Goal: Transaction & Acquisition: Book appointment/travel/reservation

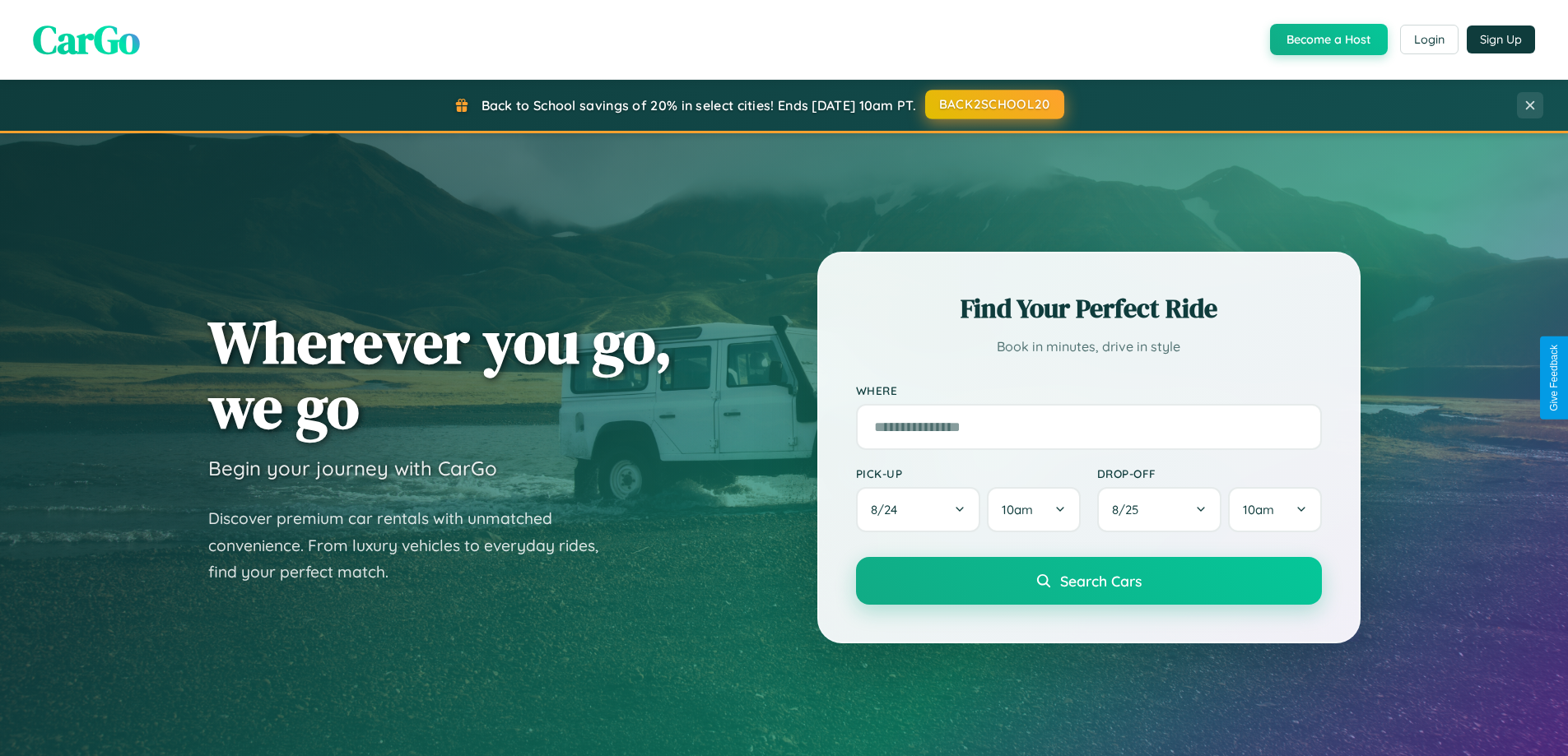
click at [994, 105] on button "BACK2SCHOOL20" at bounding box center [994, 104] width 139 height 29
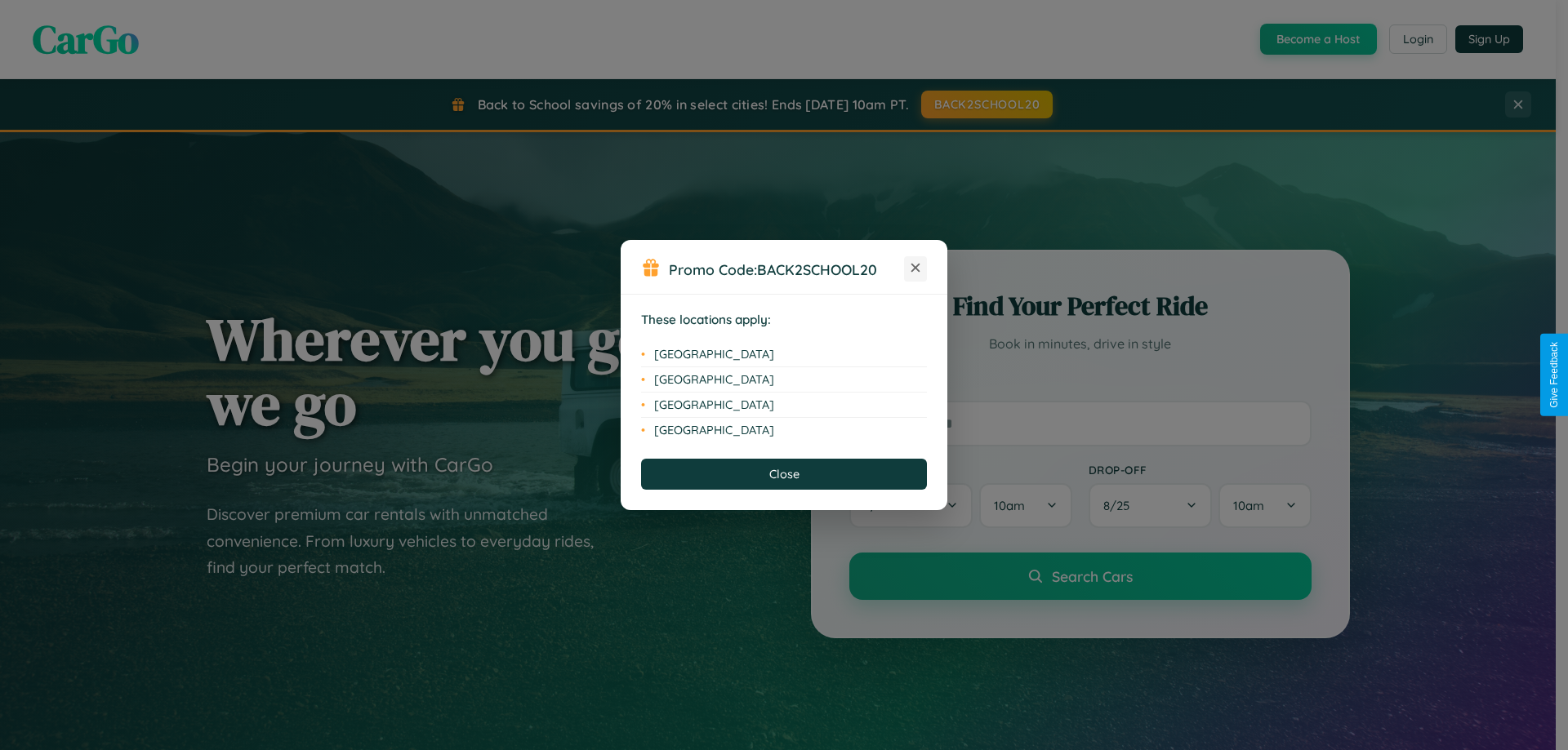
click at [916, 269] on icon at bounding box center [916, 269] width 9 height 9
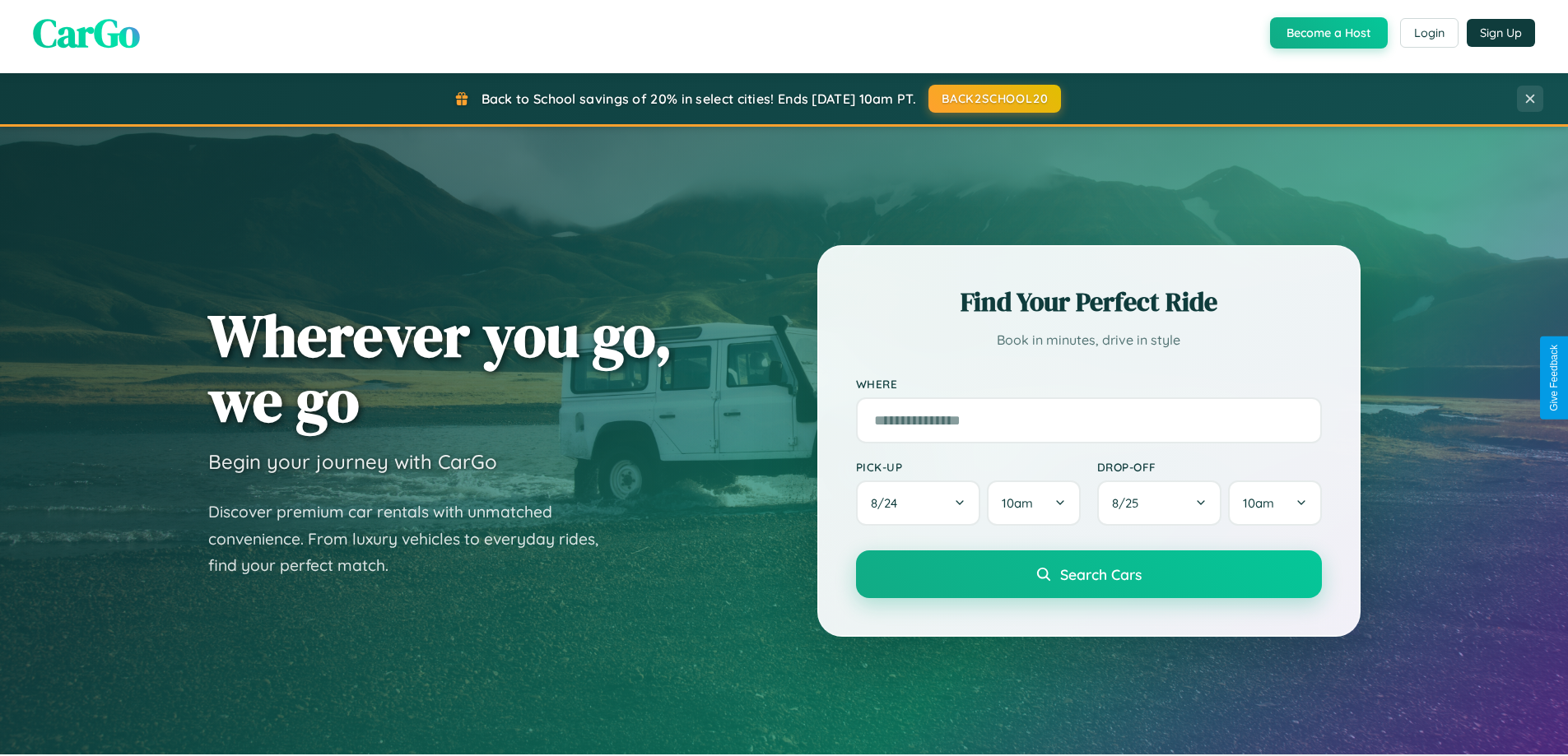
scroll to position [710, 0]
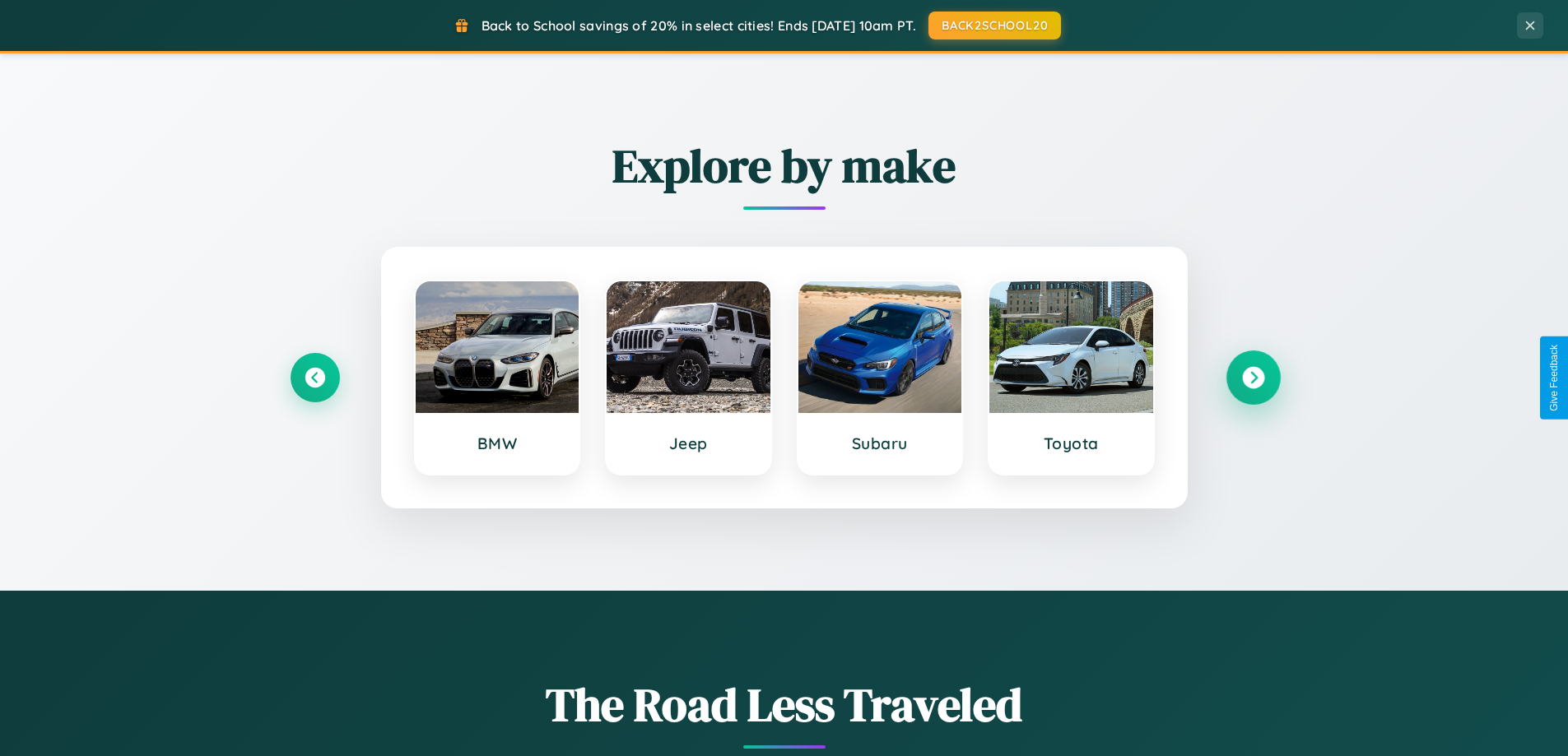
click at [1253, 378] on icon at bounding box center [1254, 378] width 23 height 23
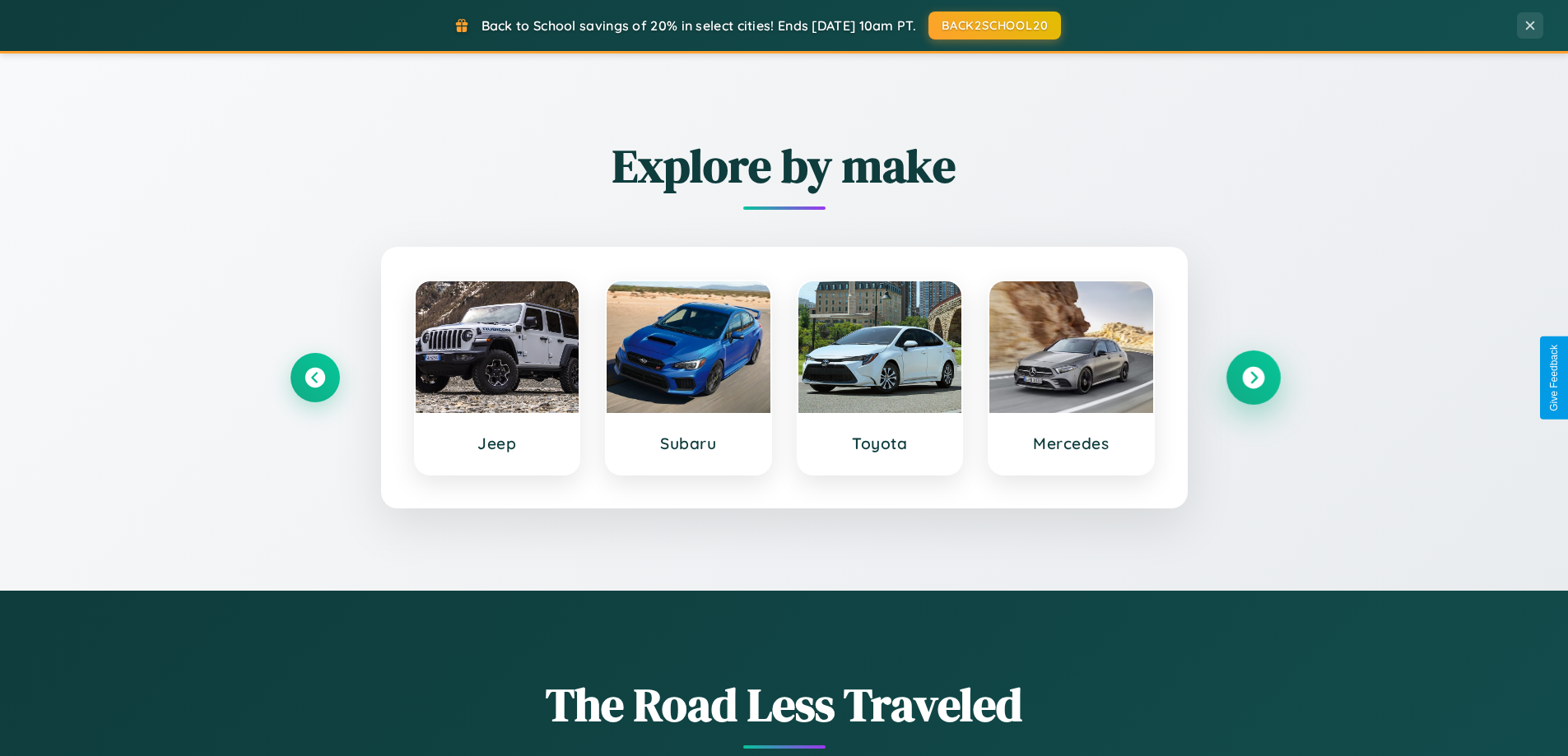
click at [1253, 378] on icon at bounding box center [1254, 378] width 23 height 23
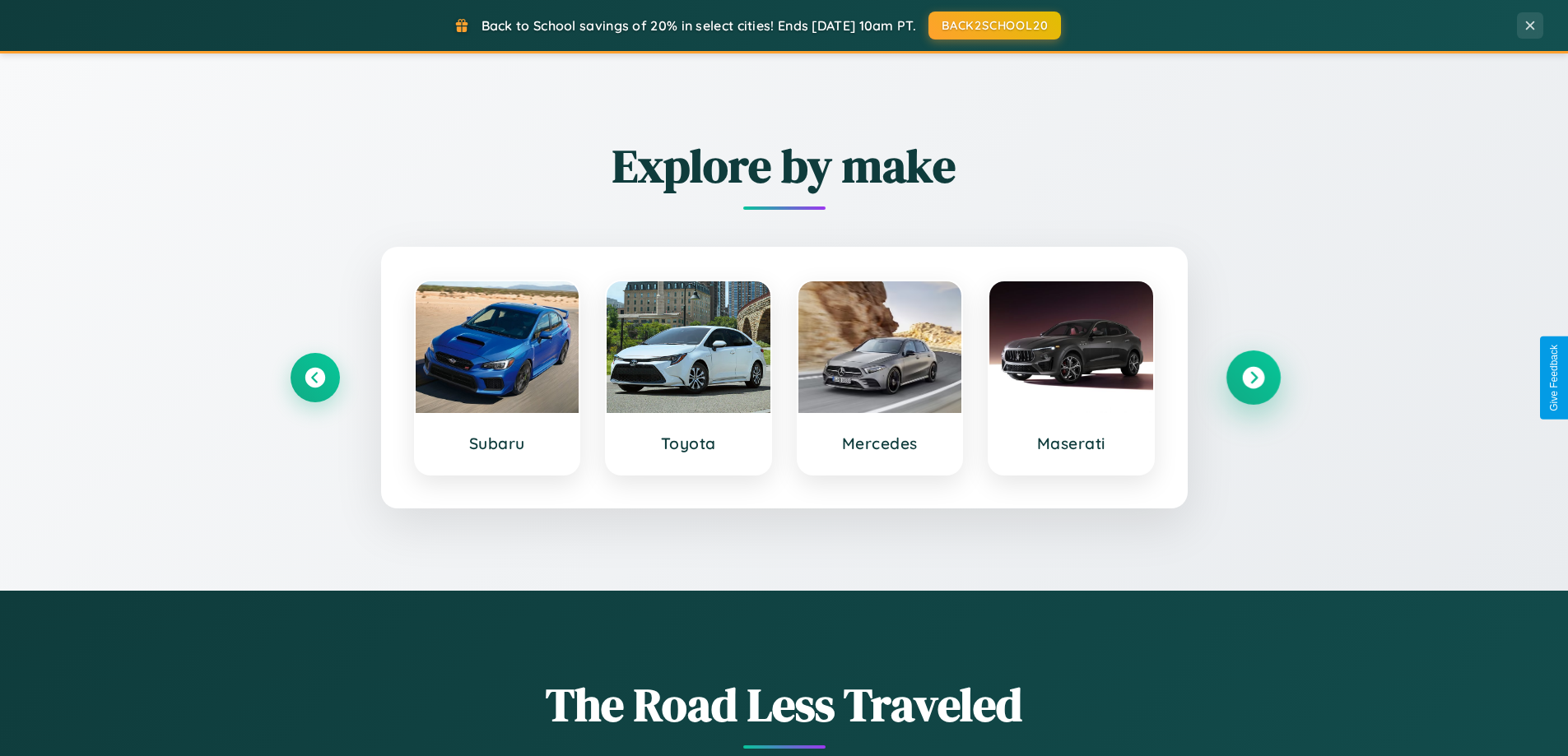
click at [1253, 378] on icon at bounding box center [1254, 378] width 23 height 23
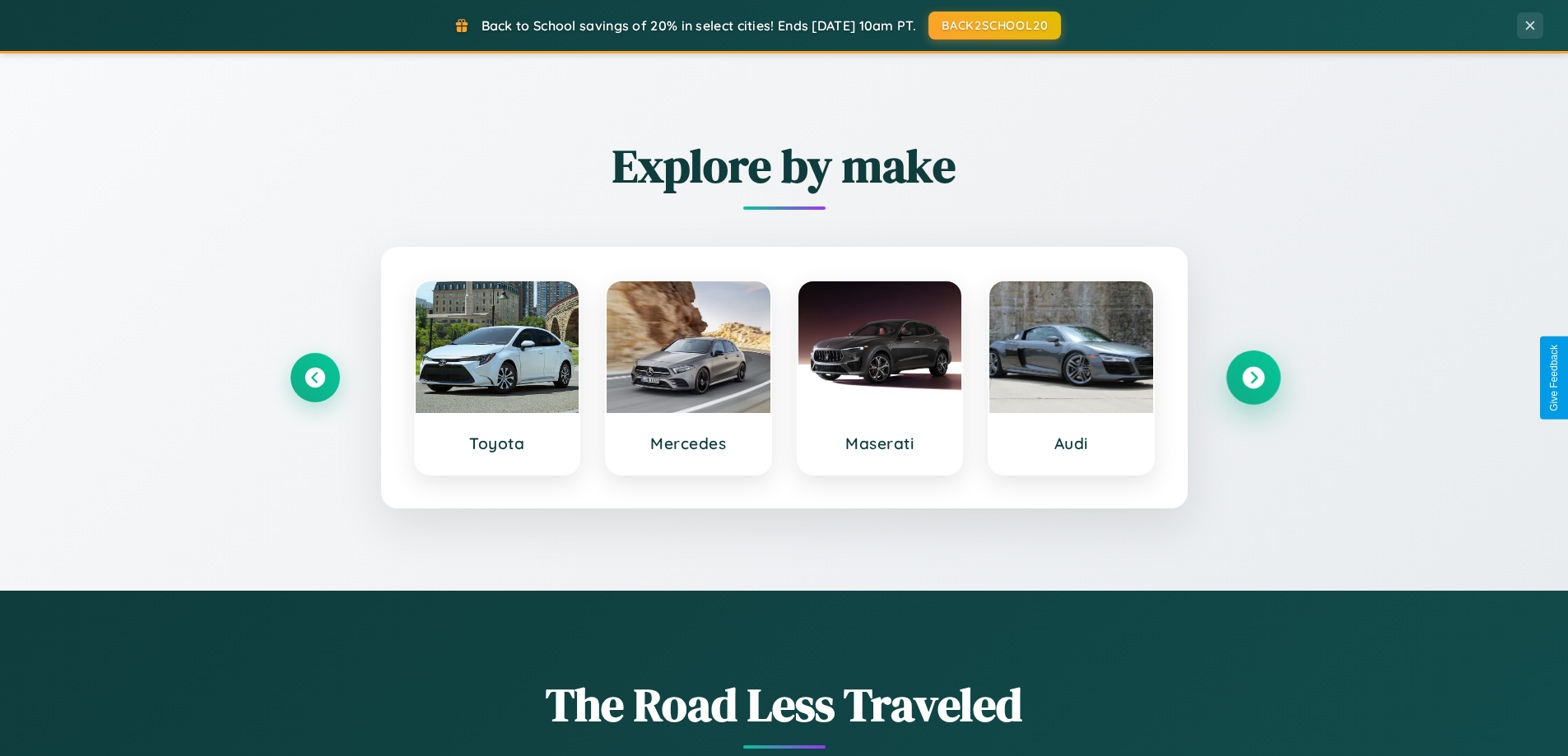
click at [1253, 378] on icon at bounding box center [1254, 378] width 23 height 23
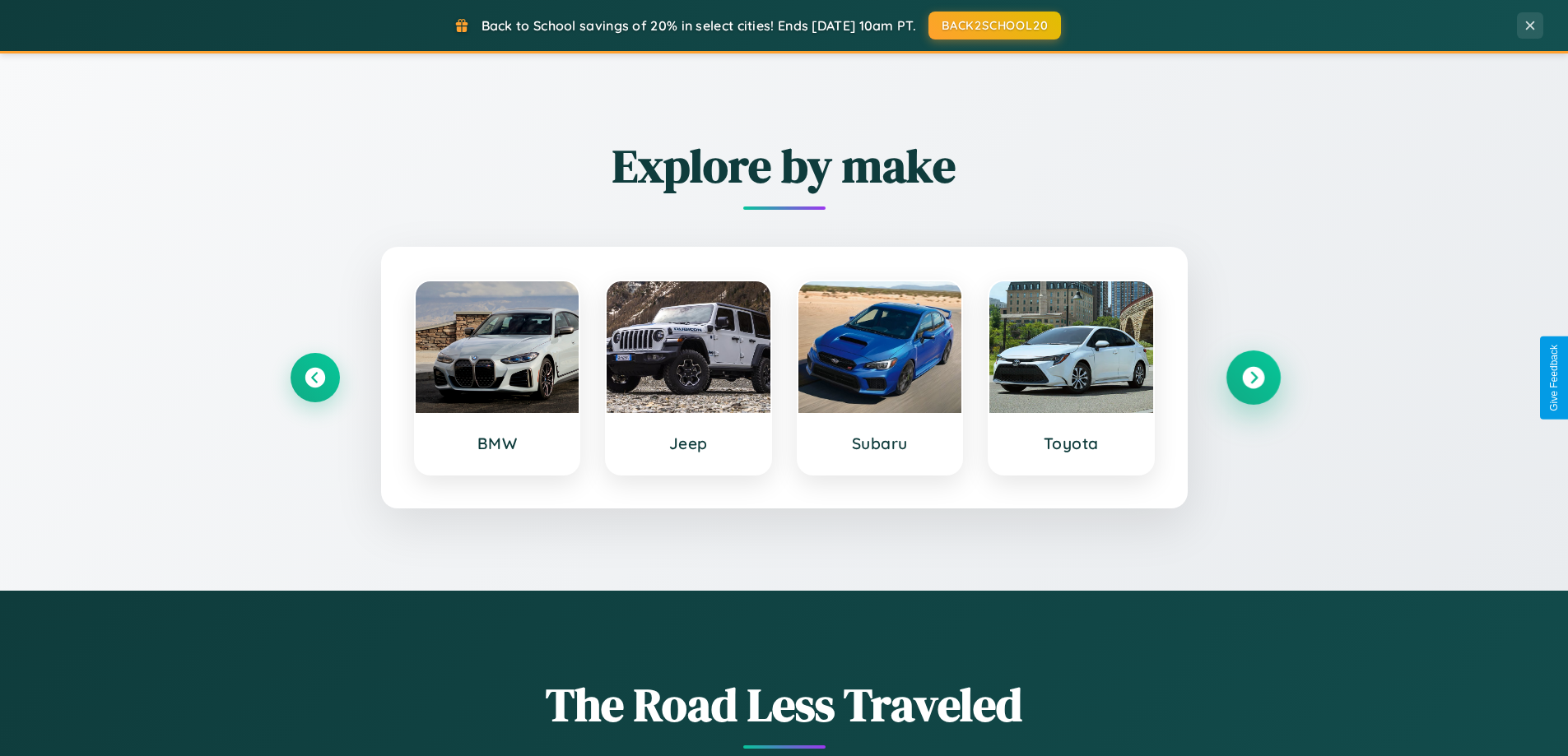
click at [1253, 378] on icon at bounding box center [1254, 378] width 23 height 23
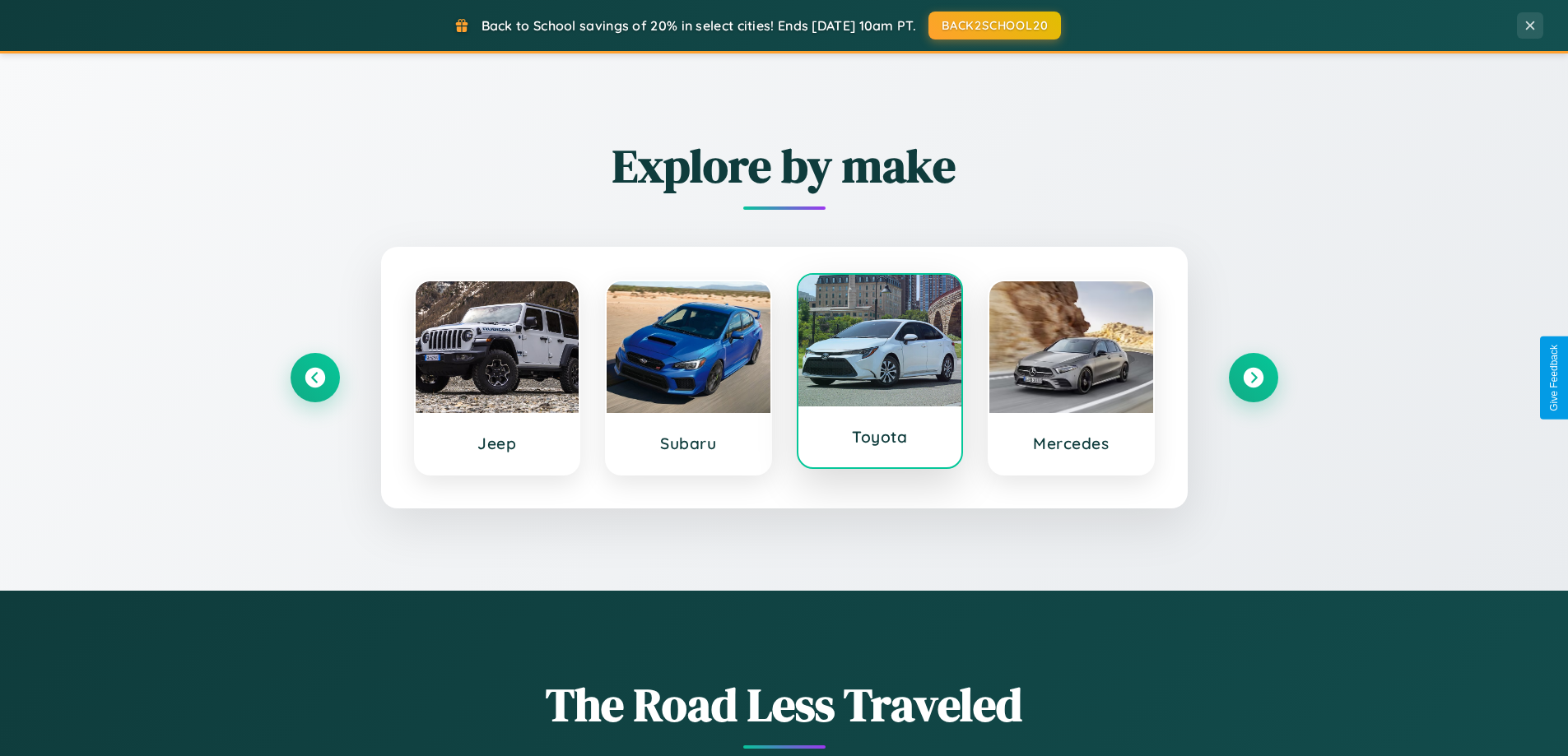
click at [879, 375] on div at bounding box center [881, 341] width 164 height 132
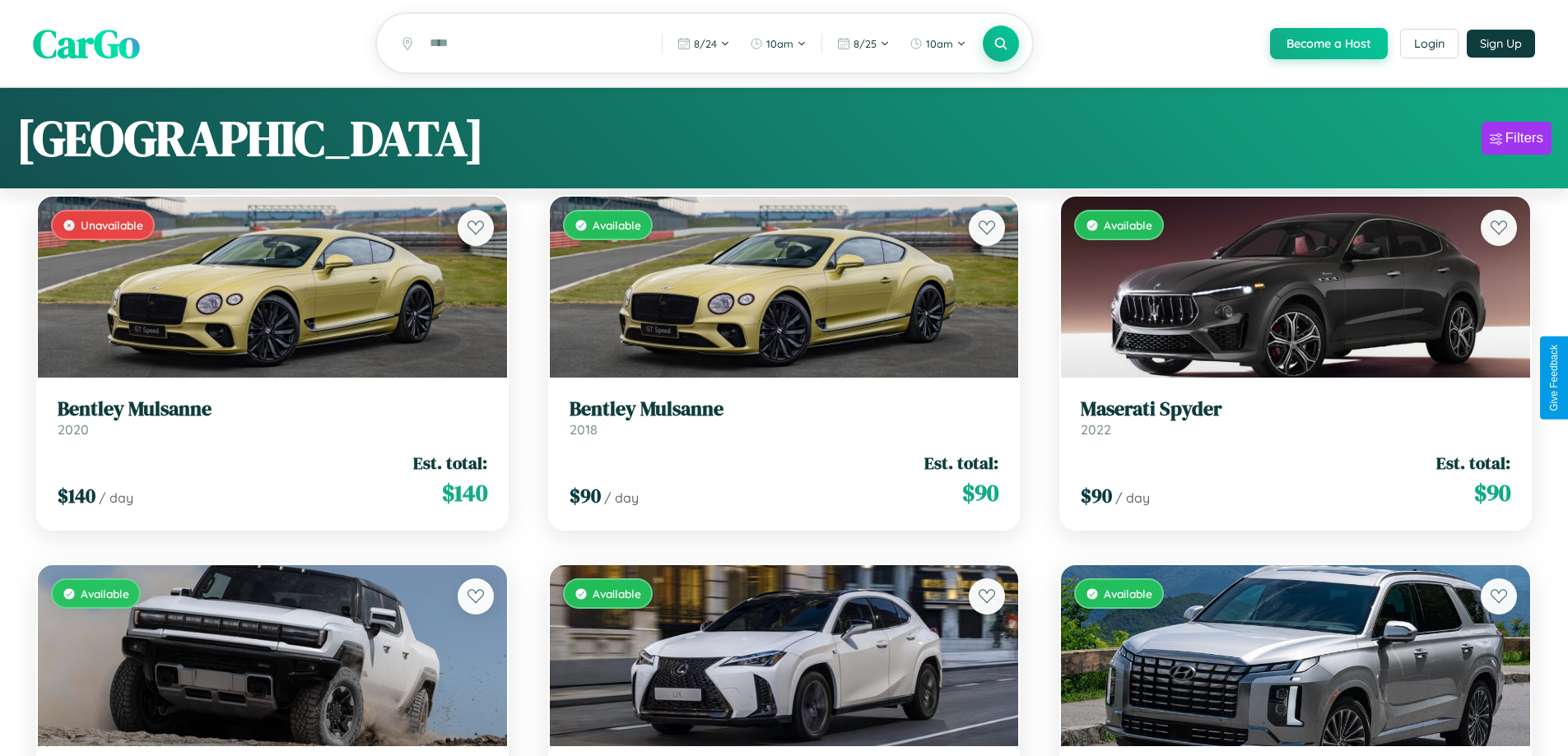
scroll to position [1337, 0]
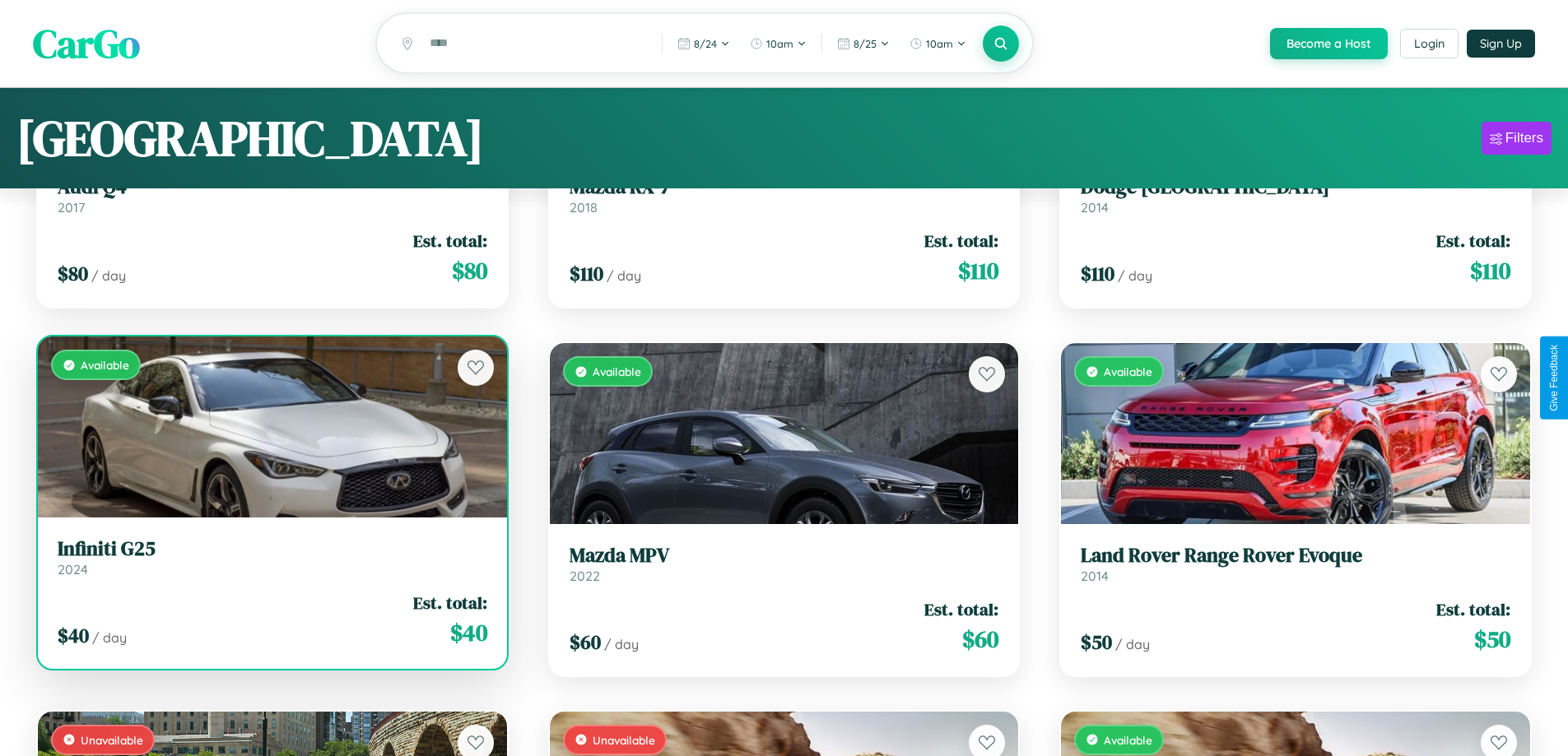
click at [270, 561] on h3 "Infiniti G25" at bounding box center [272, 548] width 430 height 24
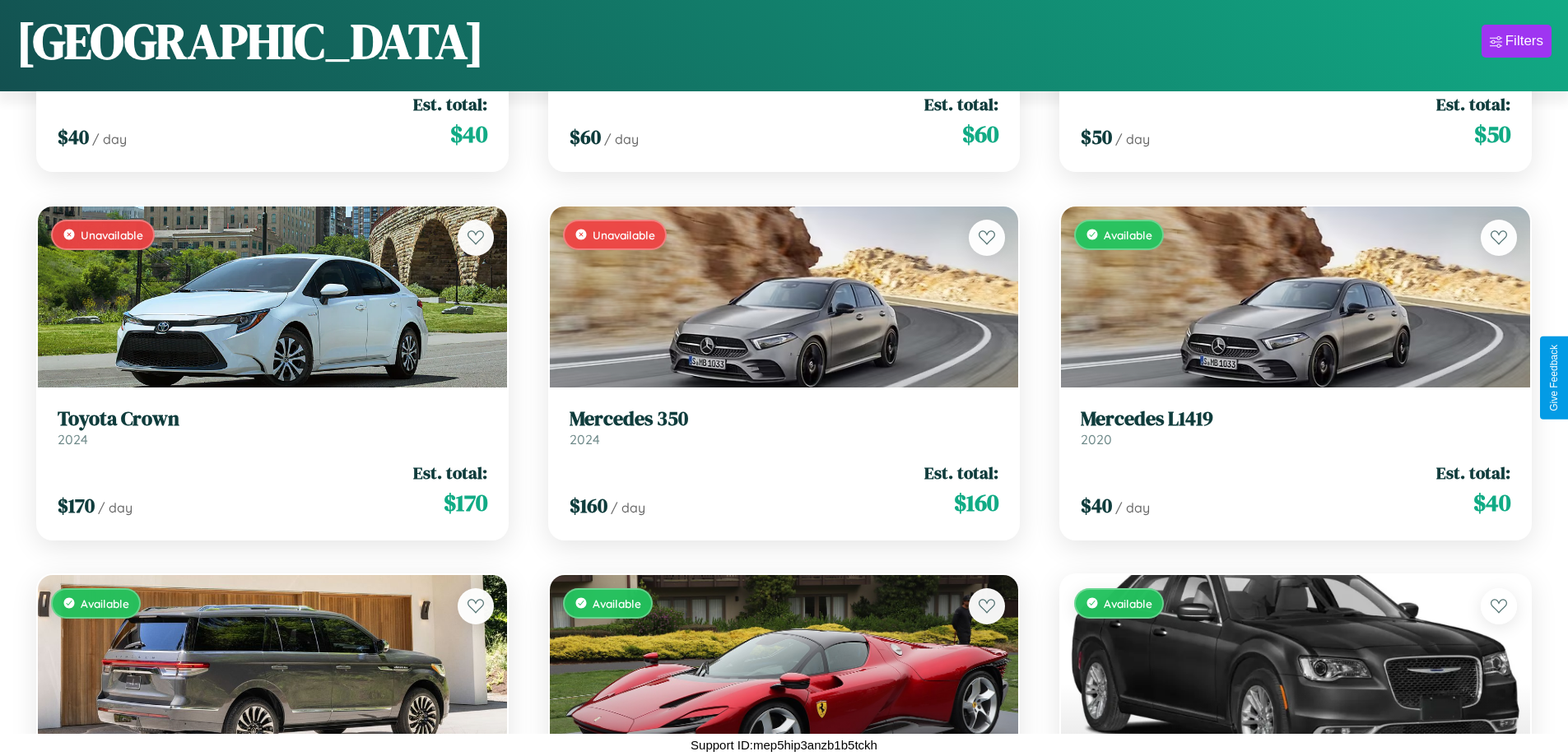
scroll to position [18555, 0]
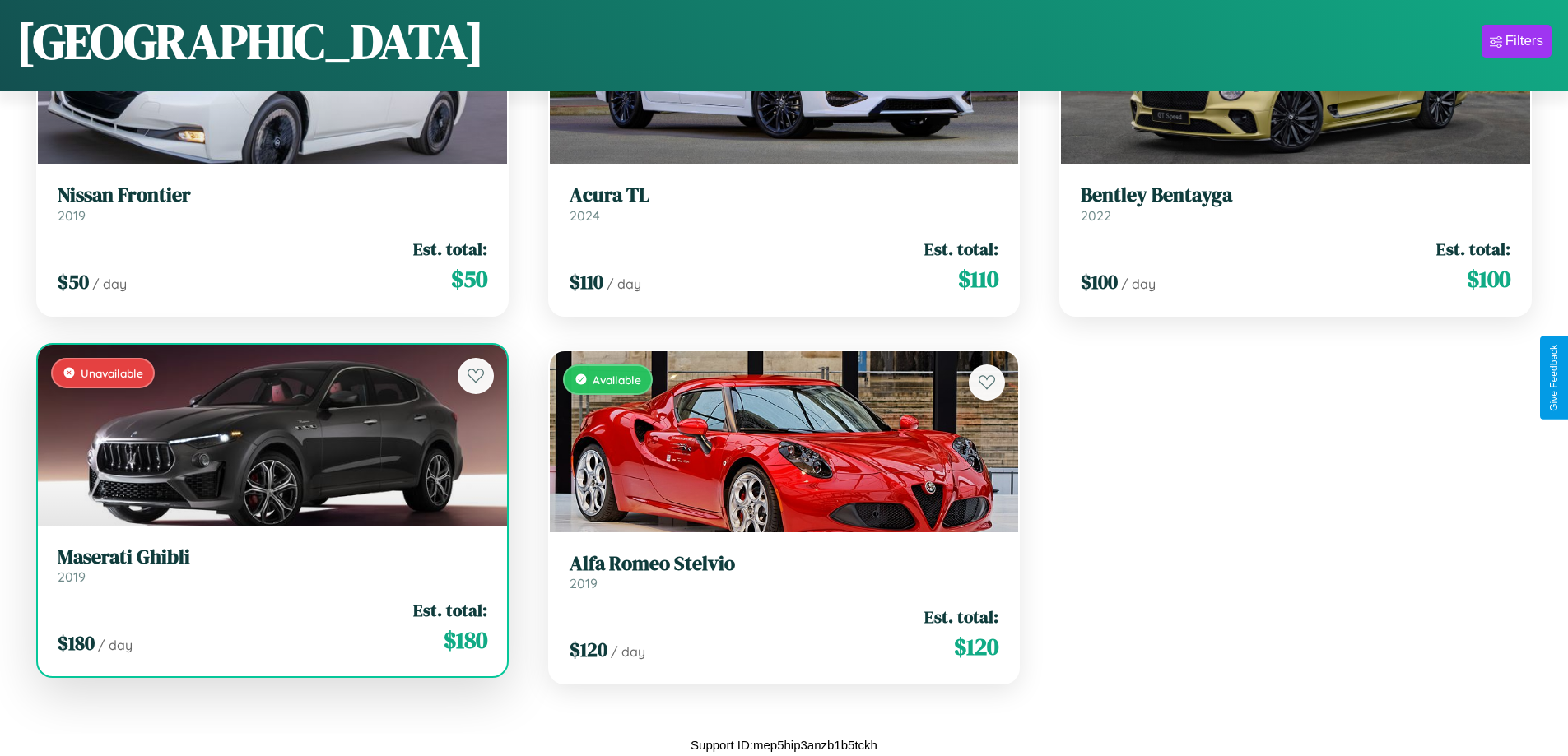
click at [270, 565] on h3 "Maserati Ghibli" at bounding box center [272, 557] width 430 height 24
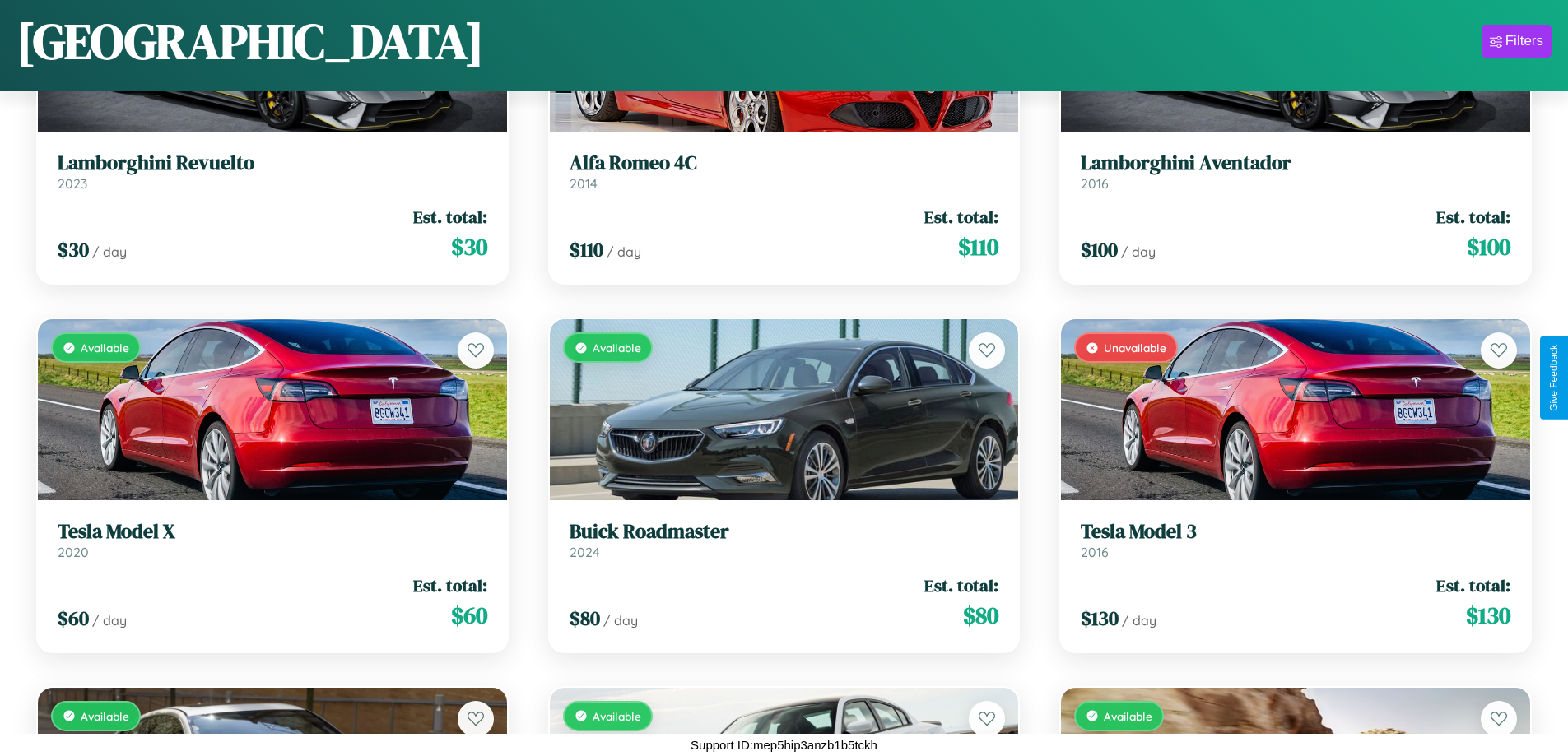
scroll to position [11288, 0]
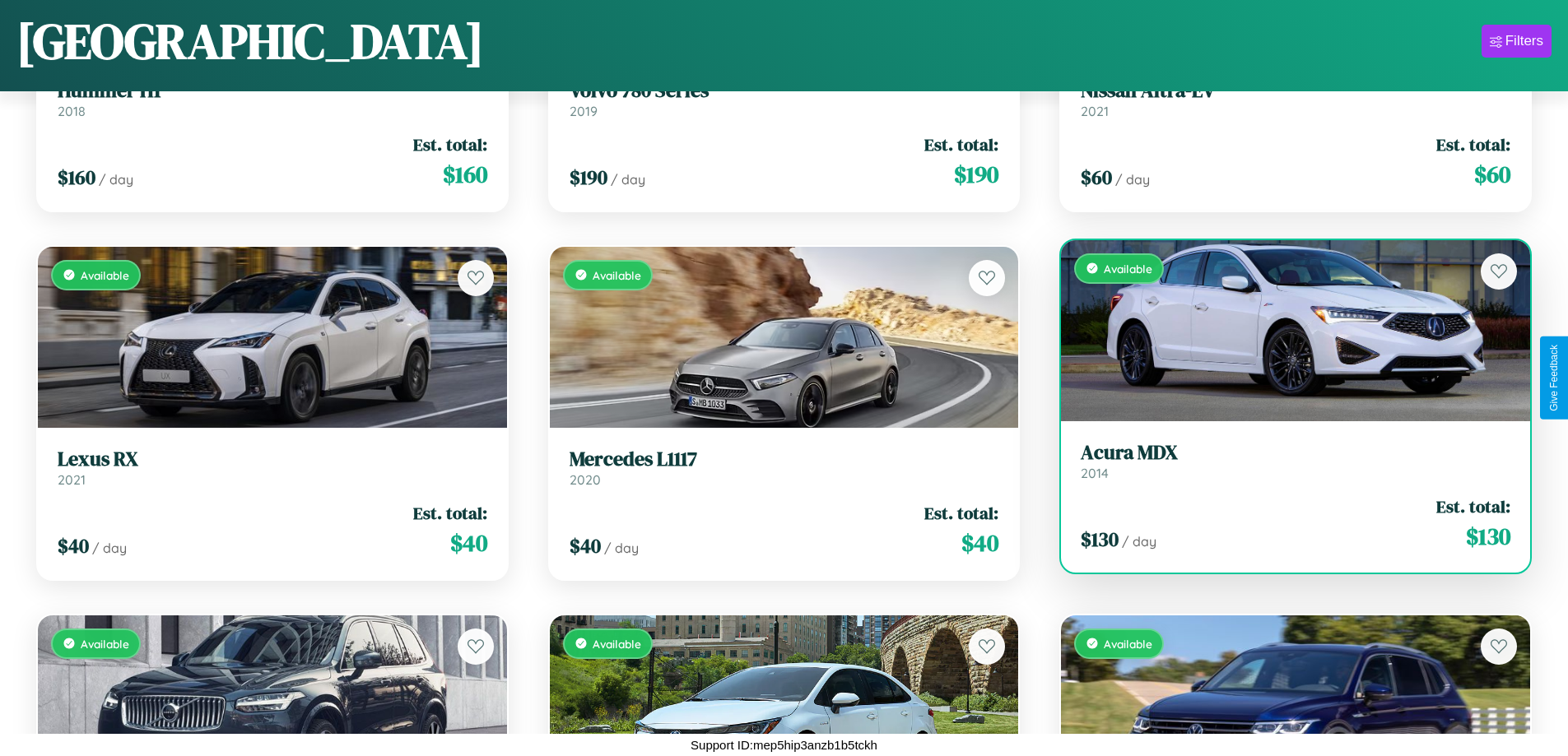
click at [1285, 461] on h3 "Acura MDX" at bounding box center [1295, 452] width 430 height 24
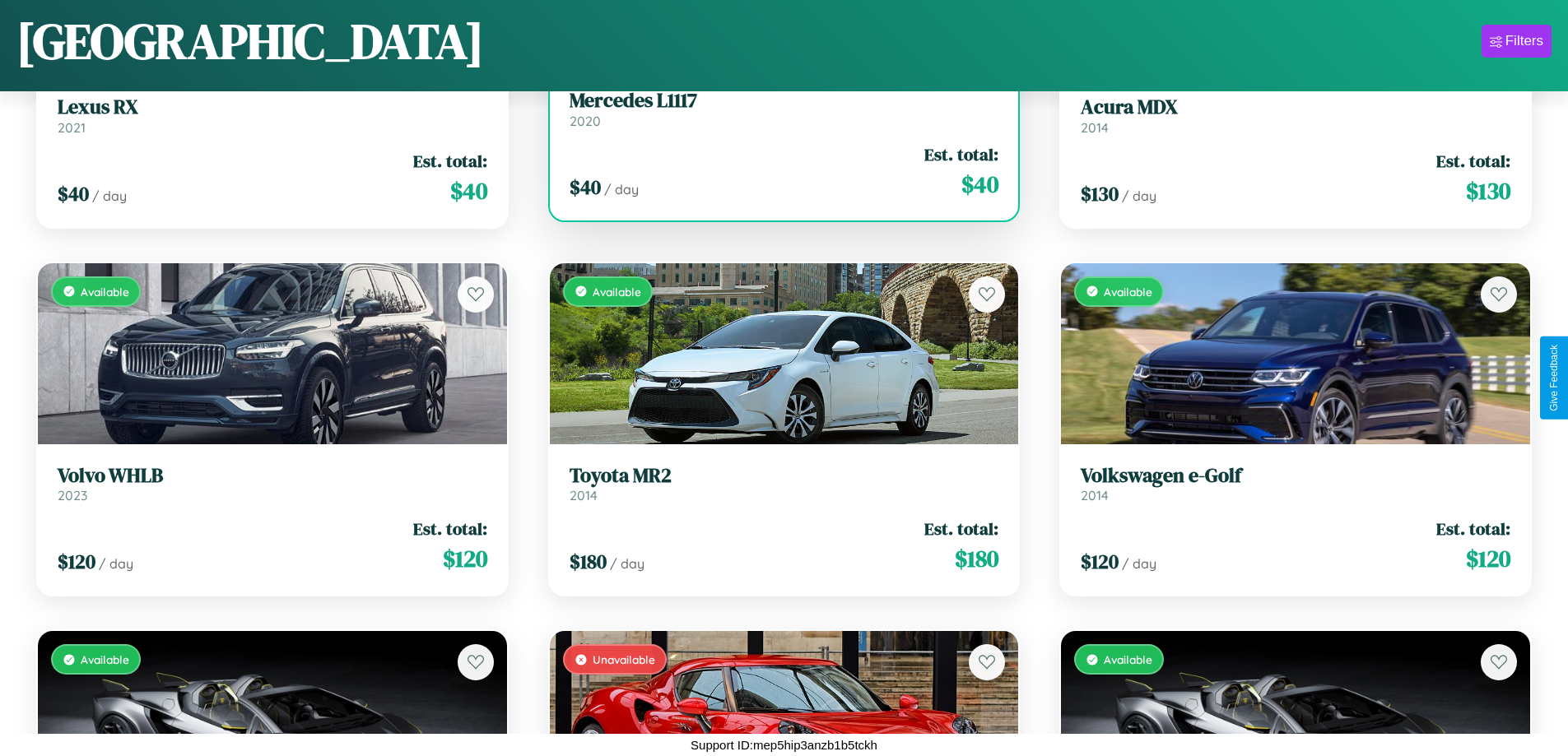
scroll to position [11656, 0]
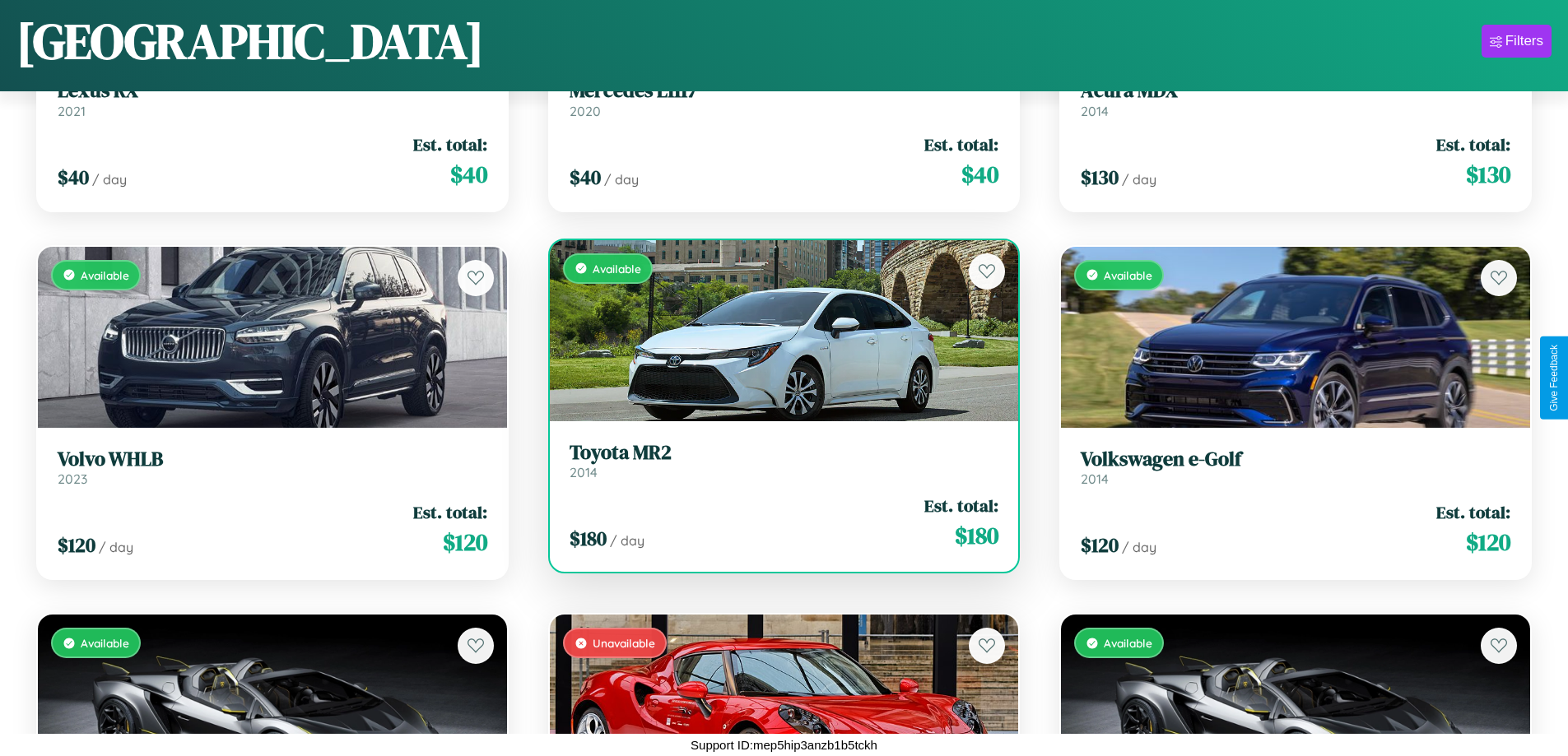
click at [777, 460] on h3 "Toyota MR2" at bounding box center [784, 452] width 430 height 24
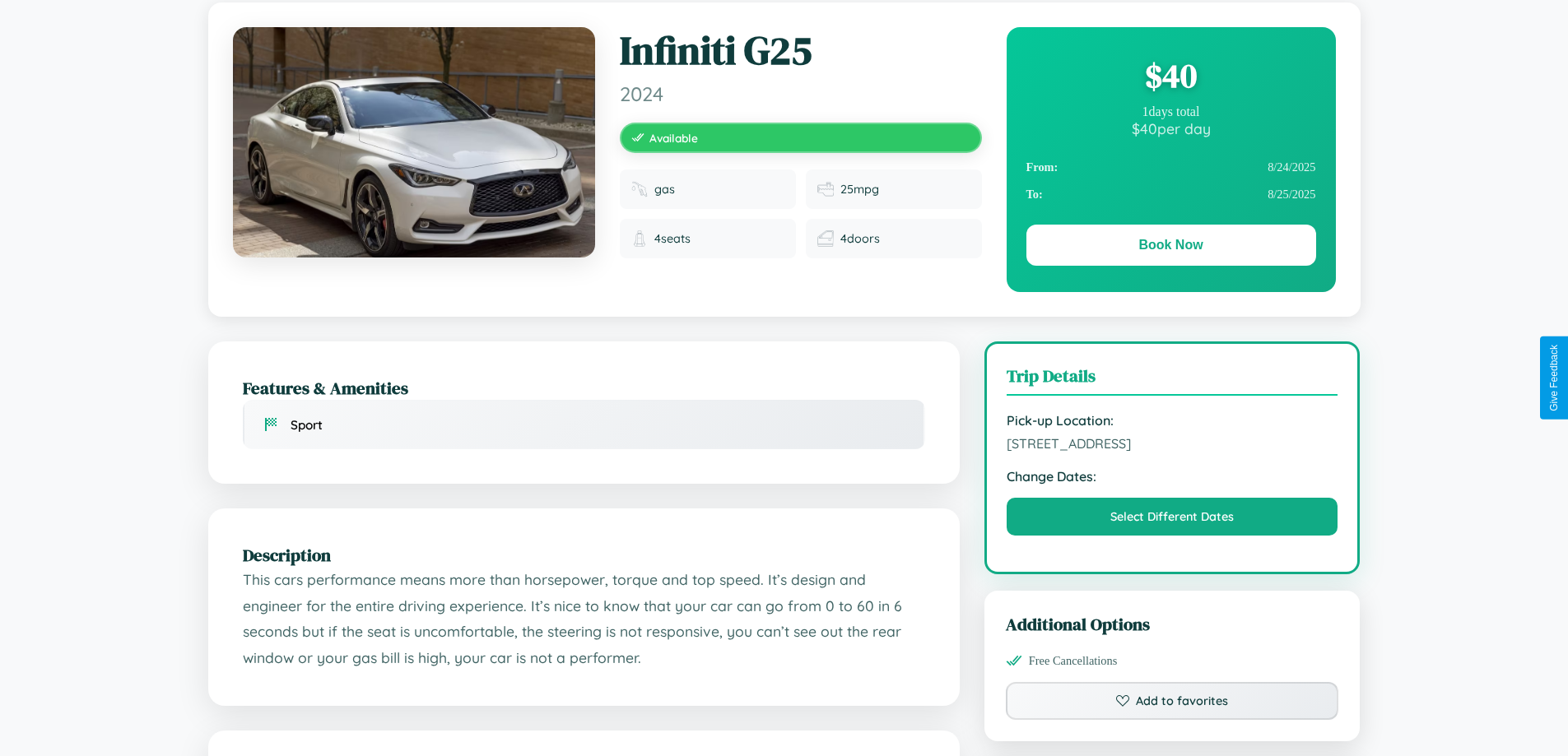
scroll to position [170, 0]
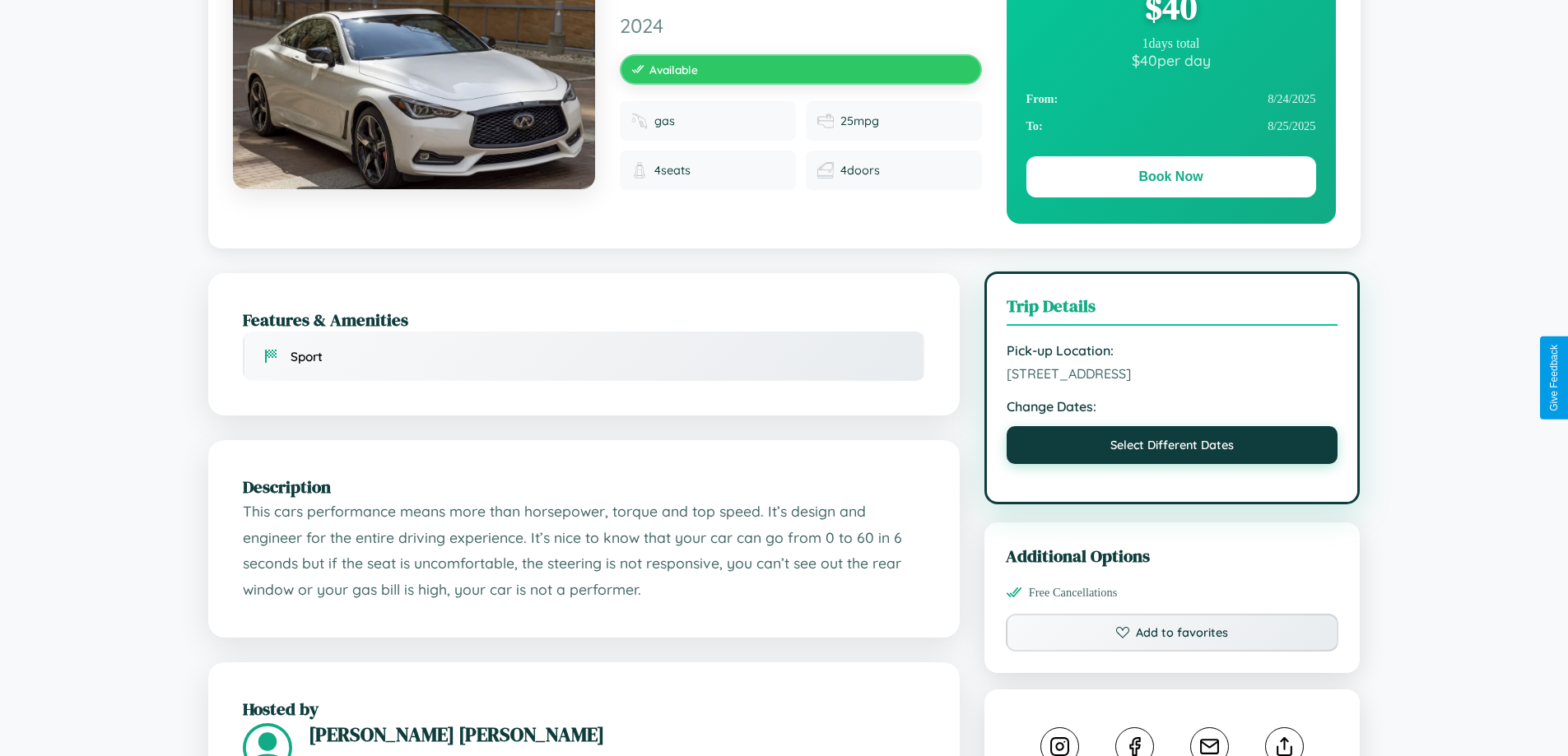
click at [1172, 447] on button "Select Different Dates" at bounding box center [1172, 445] width 331 height 38
select select "*"
select select "****"
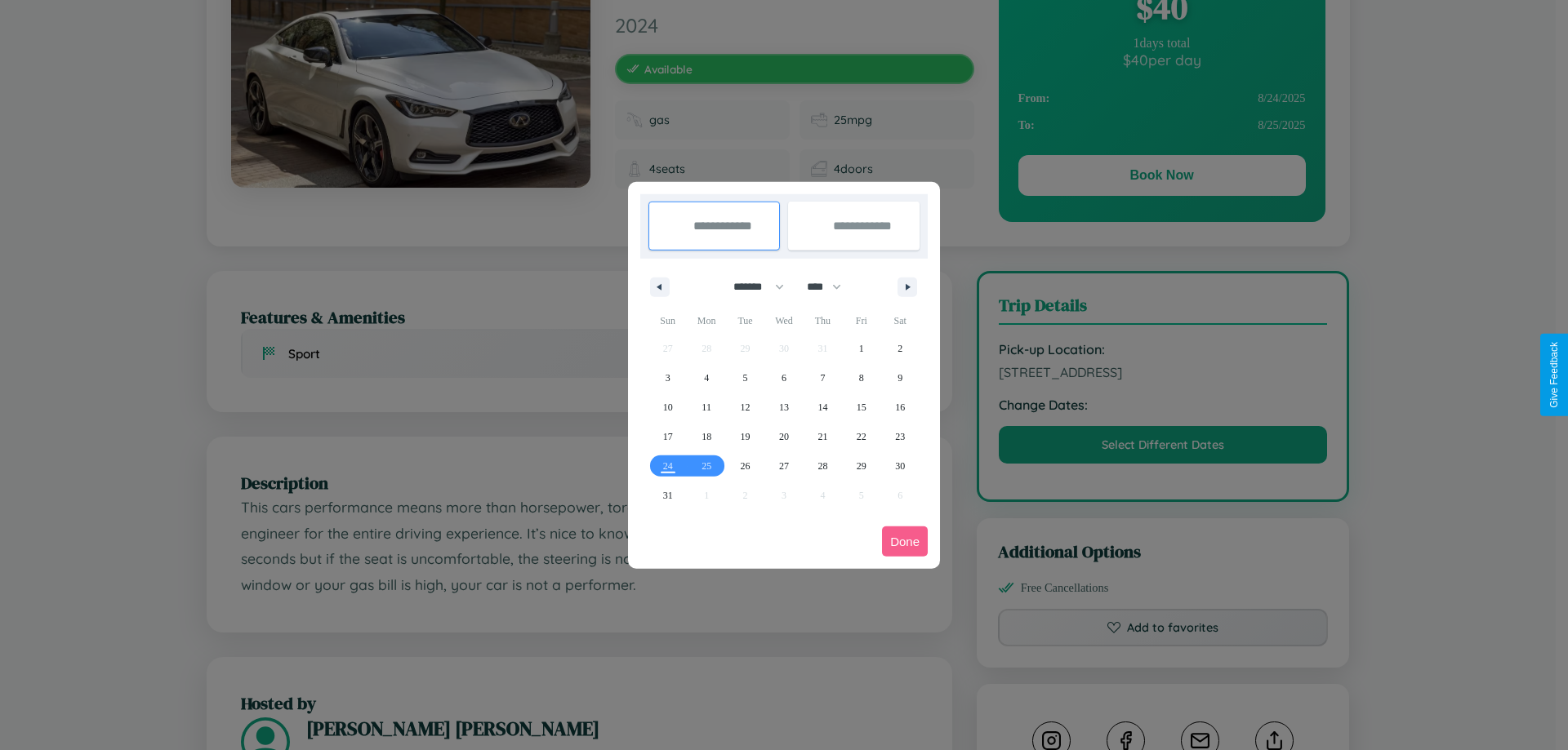
drag, startPoint x: 751, startPoint y: 287, endPoint x: 784, endPoint y: 328, distance: 52.6
click at [751, 287] on select "******* ******** ***** ***** *** **** **** ****** ********* ******* ******** **…" at bounding box center [756, 287] width 69 height 27
select select "*"
click at [832, 287] on select "**** **** **** **** **** **** **** **** **** **** **** **** **** **** **** ****…" at bounding box center [823, 287] width 49 height 27
select select "****"
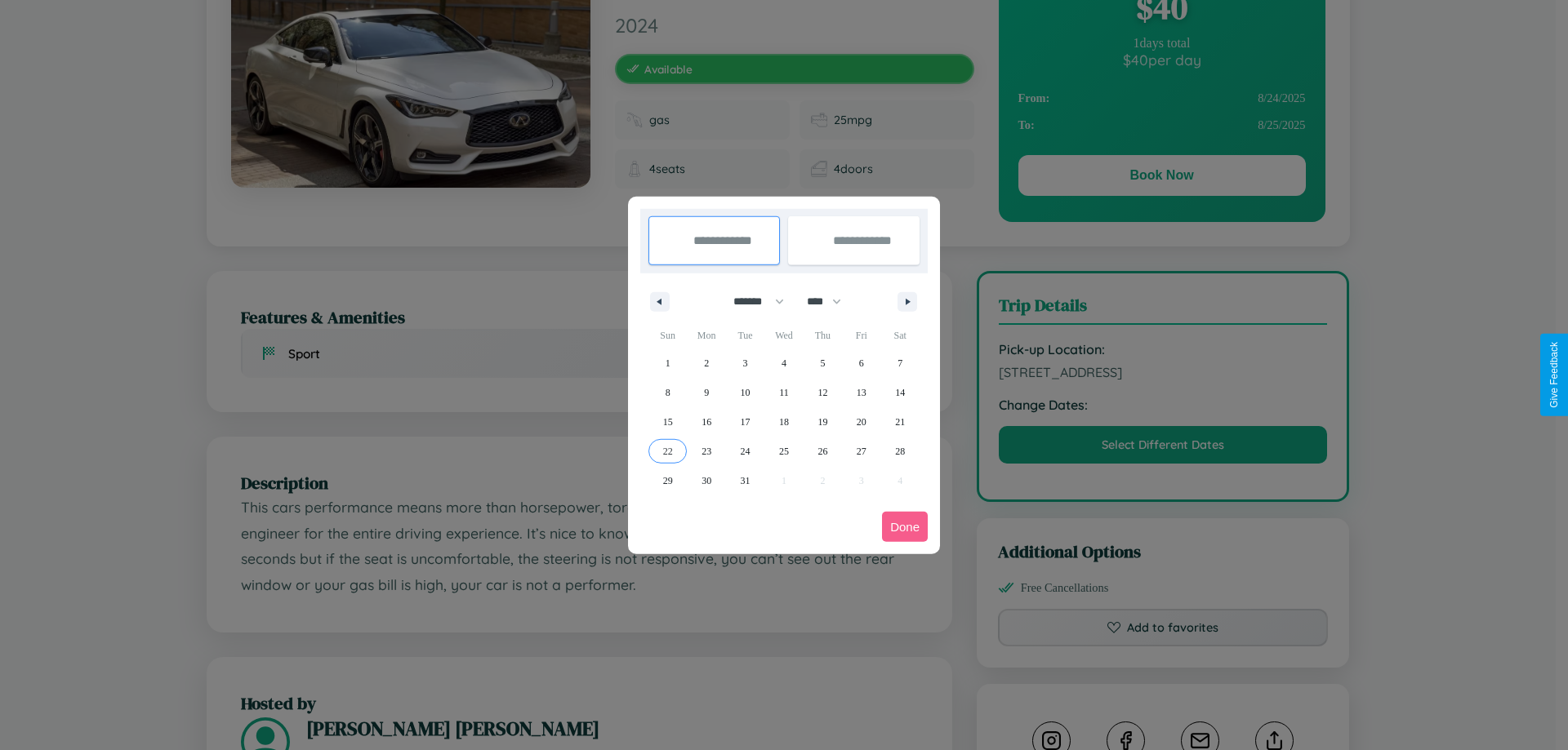
click at [667, 450] on span "22" at bounding box center [668, 451] width 9 height 29
type input "**********"
click at [900, 450] on span "28" at bounding box center [900, 451] width 9 height 29
type input "**********"
click at [905, 526] on button "Done" at bounding box center [905, 527] width 46 height 30
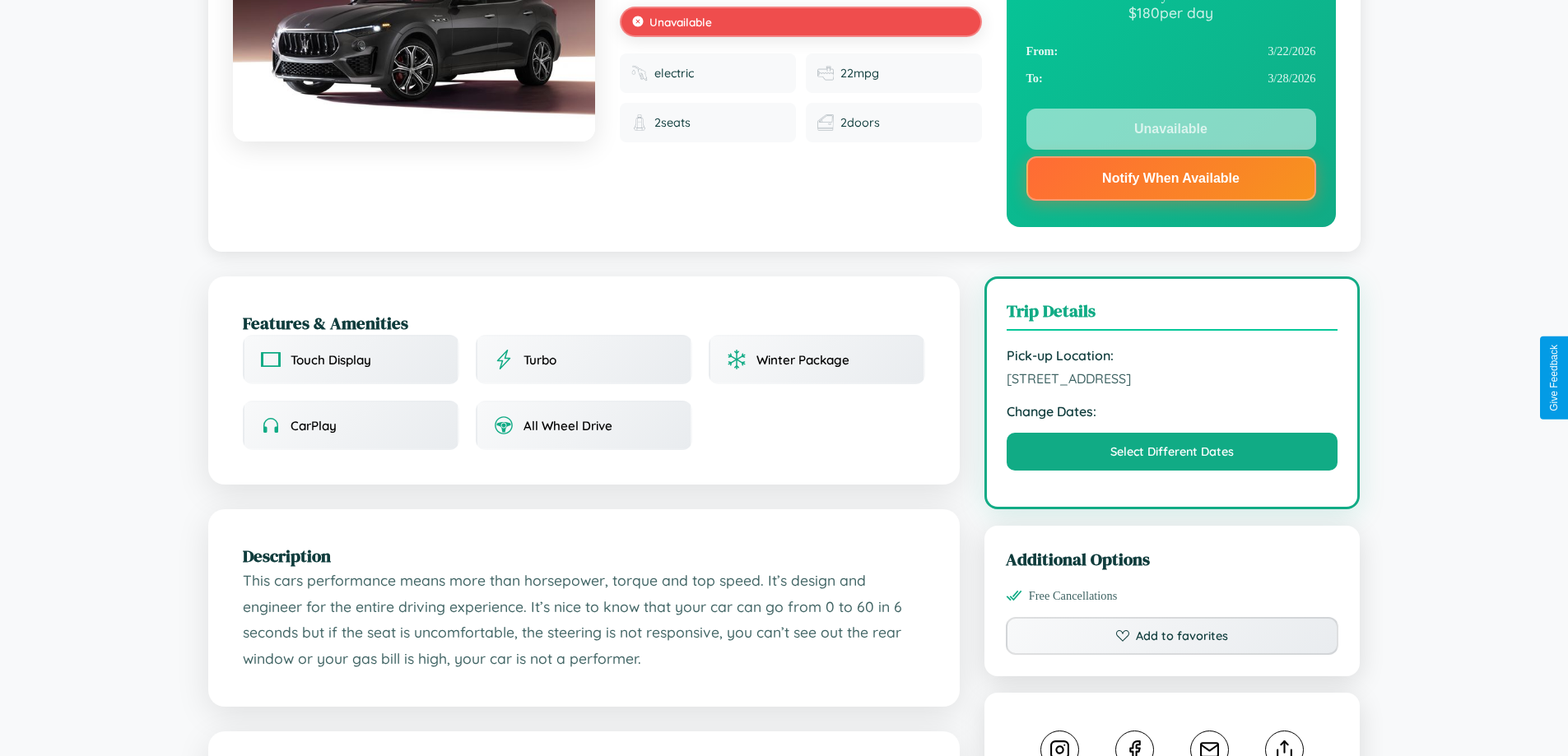
scroll to position [221, 0]
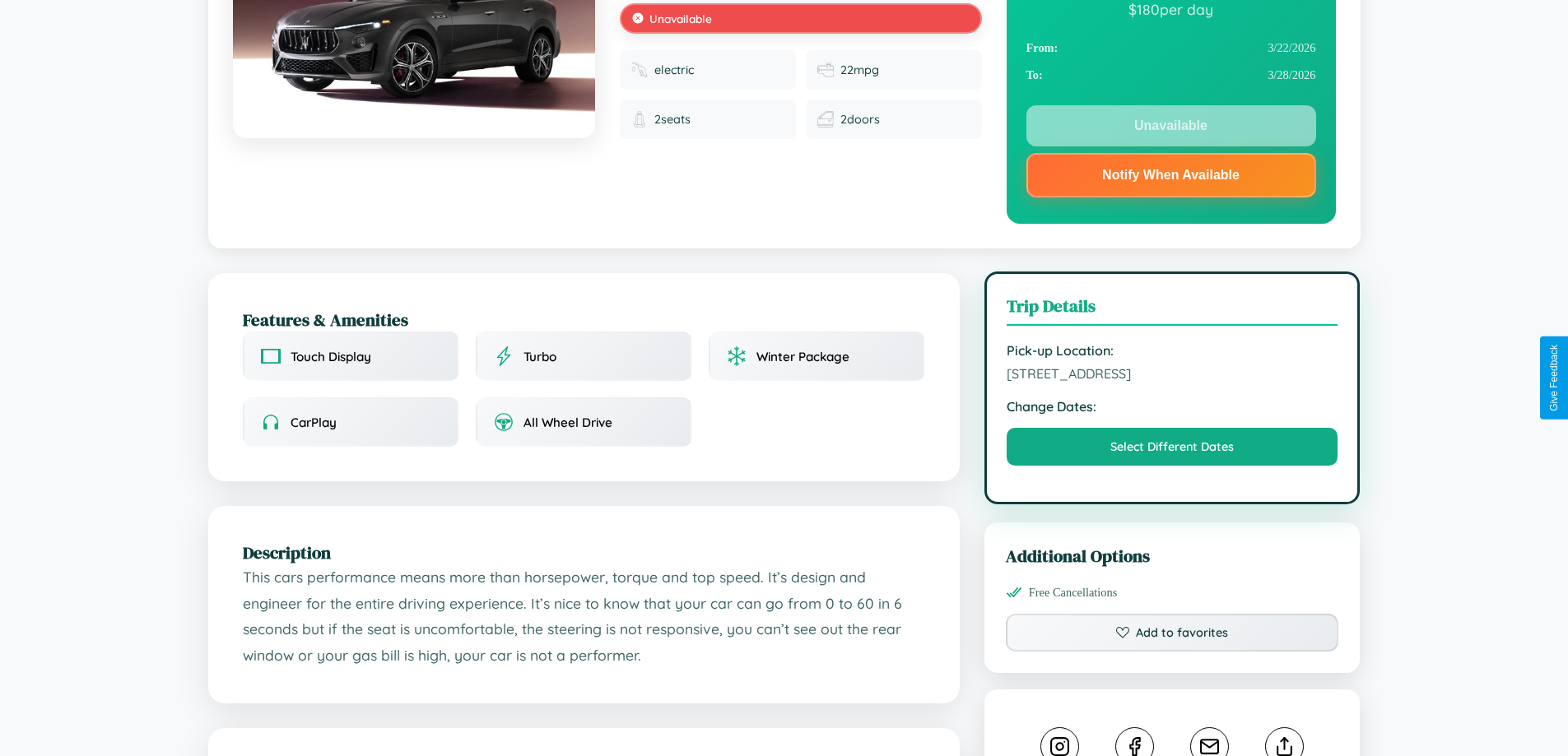
click at [1172, 377] on span "[STREET_ADDRESS]" at bounding box center [1172, 373] width 331 height 16
click at [1172, 377] on span "8691 Market Street Tokyo 22008 Japan" at bounding box center [1172, 373] width 331 height 16
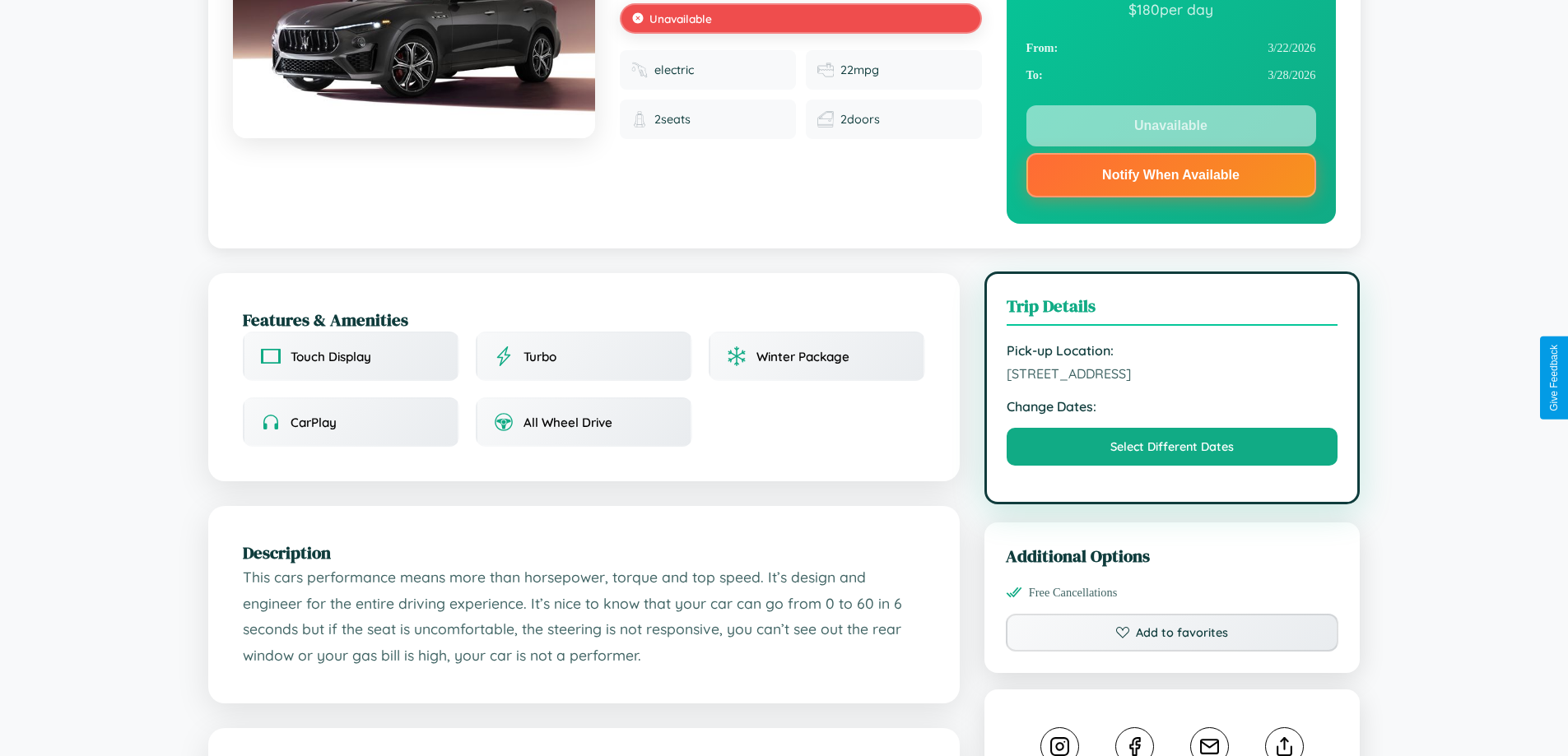
click at [1172, 377] on span "8691 Market Street Tokyo 22008 Japan" at bounding box center [1172, 373] width 331 height 16
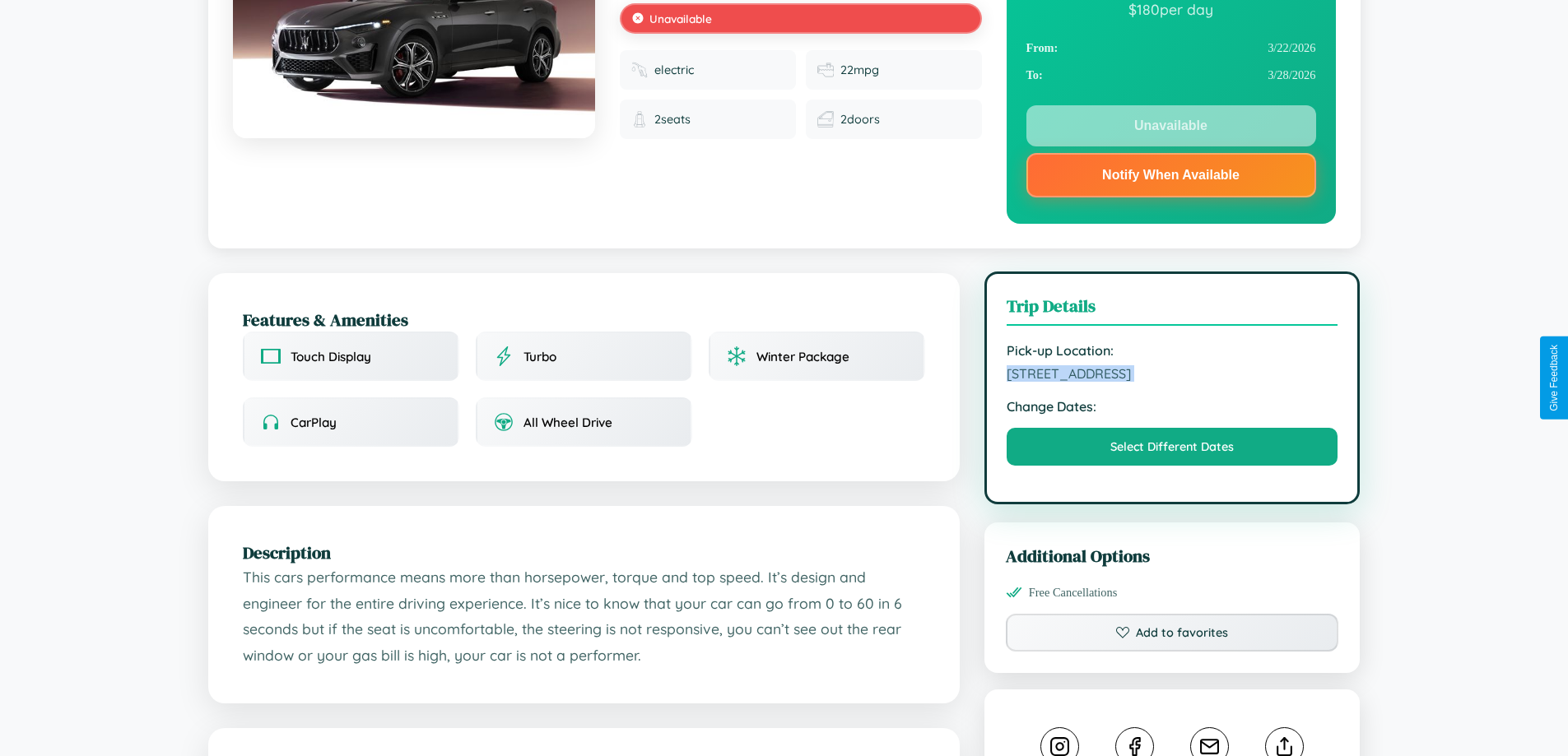
click at [1172, 377] on span "8691 Market Street Tokyo 22008 Japan" at bounding box center [1172, 373] width 331 height 16
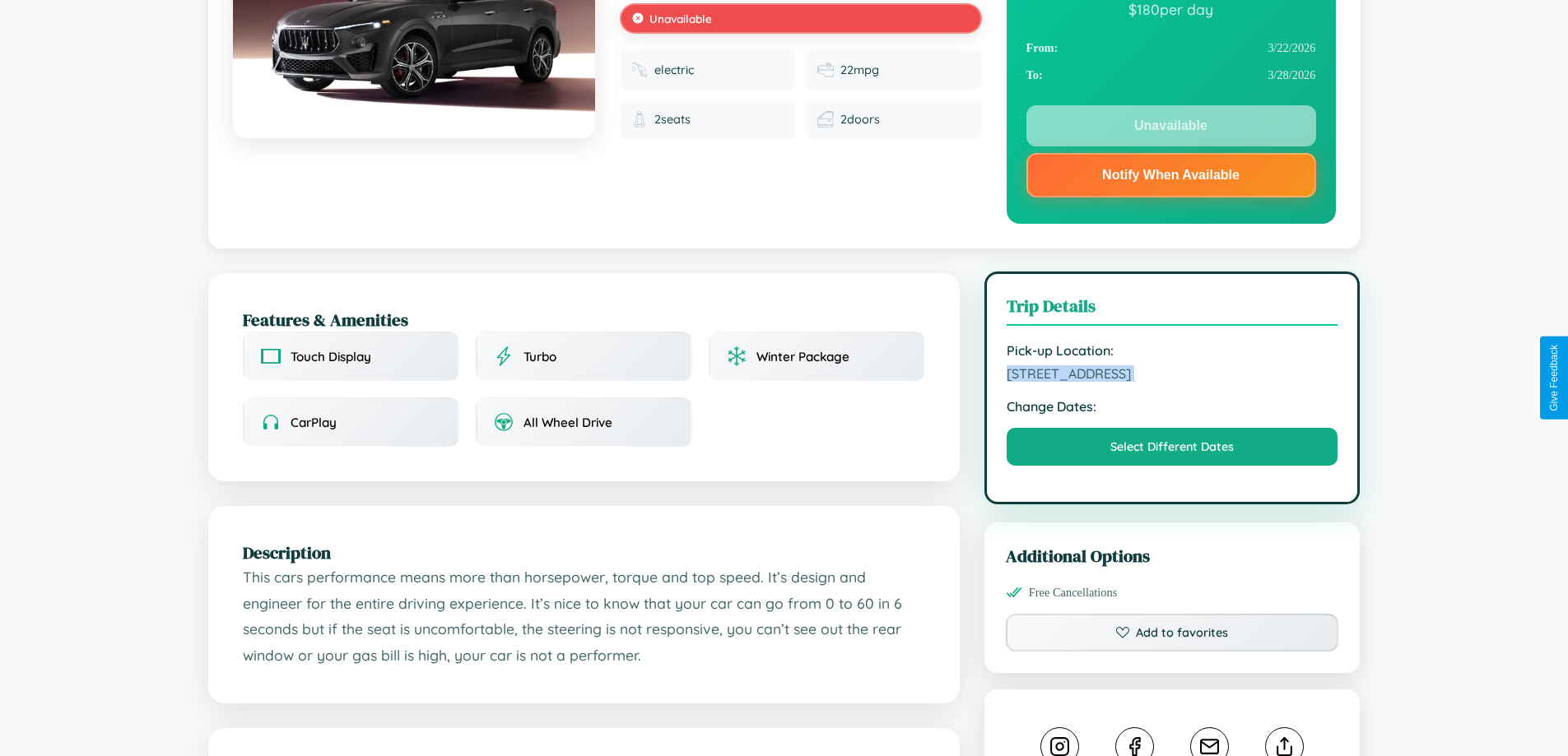
click at [1172, 377] on span "8691 Market Street Tokyo 22008 Japan" at bounding box center [1172, 373] width 331 height 16
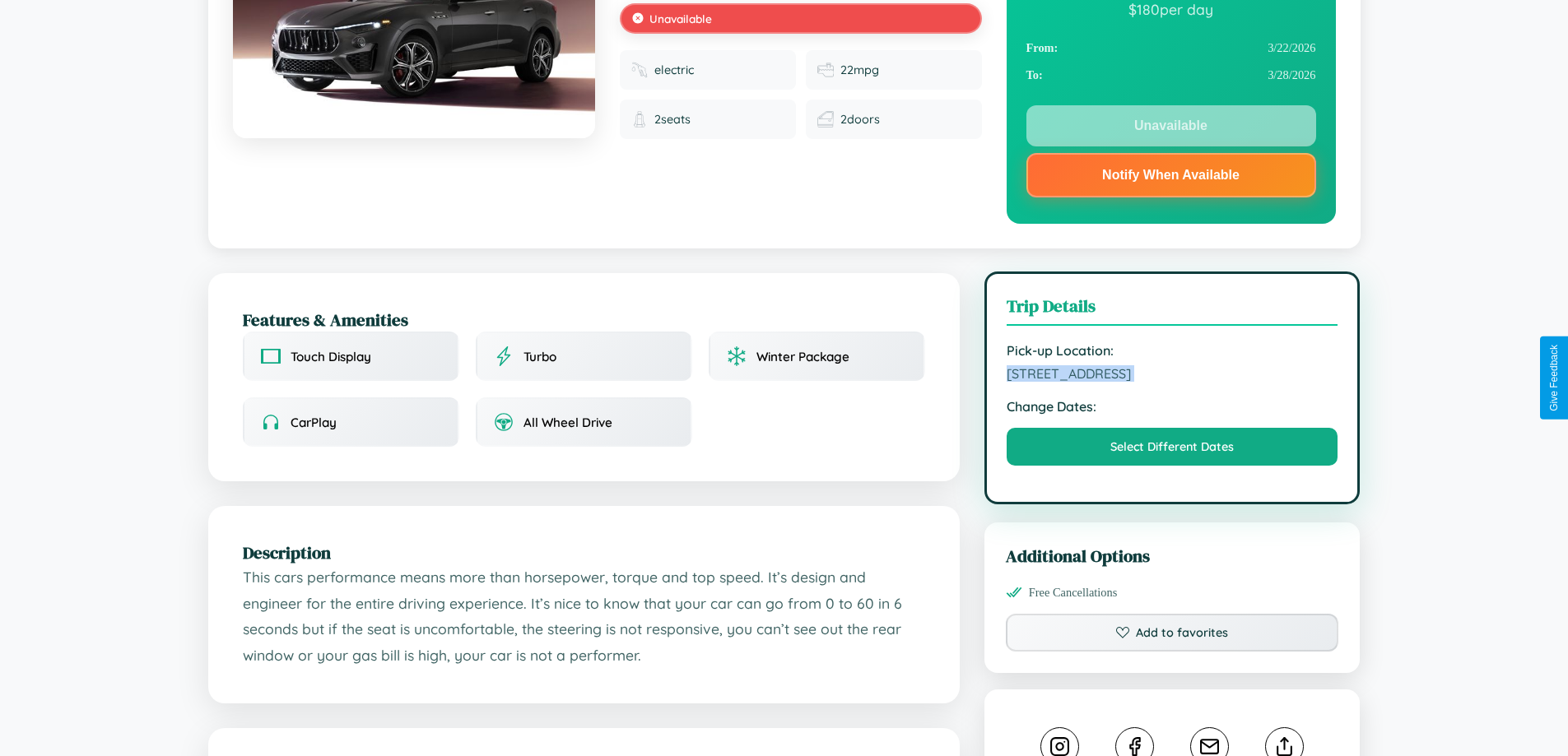
click at [1172, 377] on span "8691 Market Street Tokyo 22008 Japan" at bounding box center [1172, 373] width 331 height 16
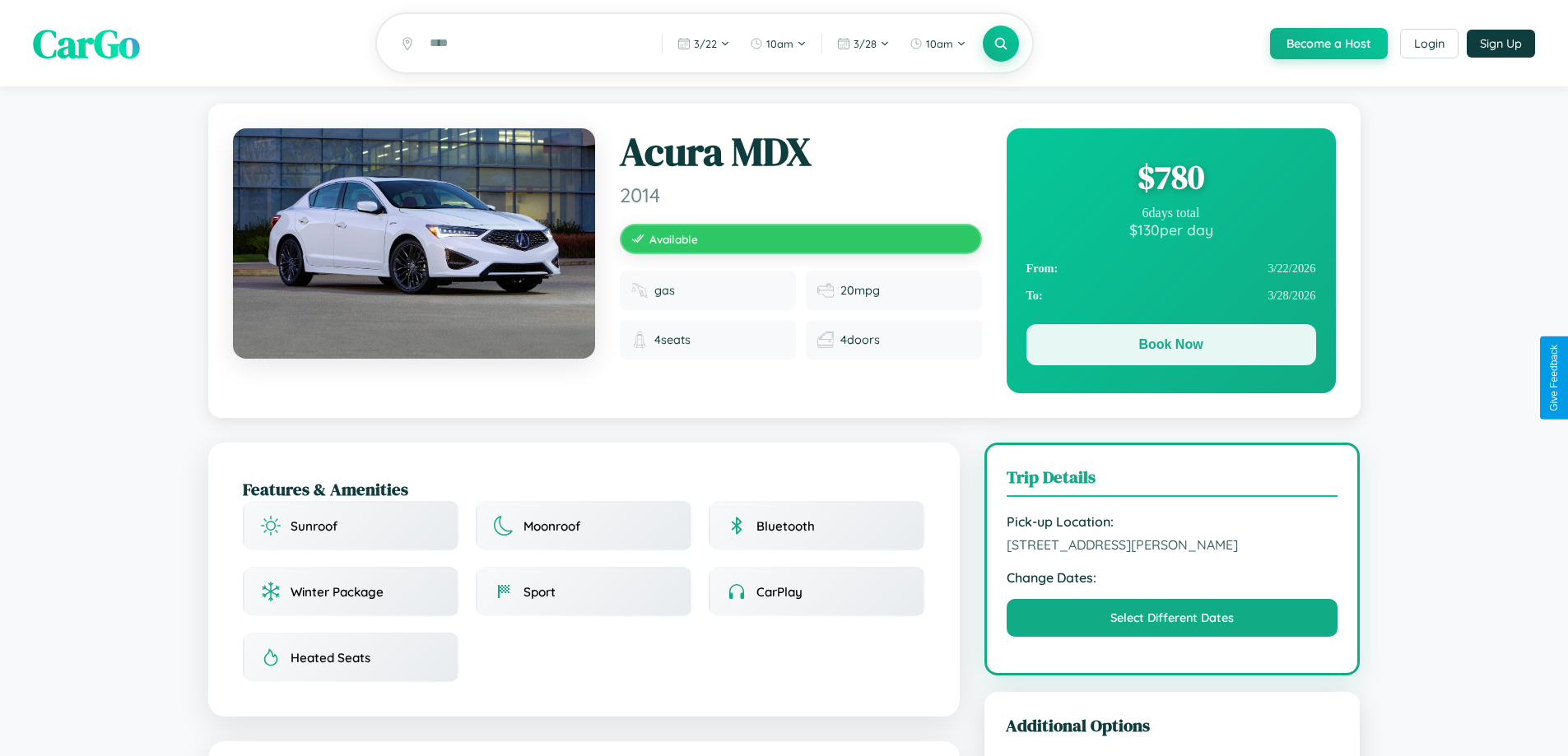
click at [1171, 348] on button "Book Now" at bounding box center [1171, 345] width 290 height 42
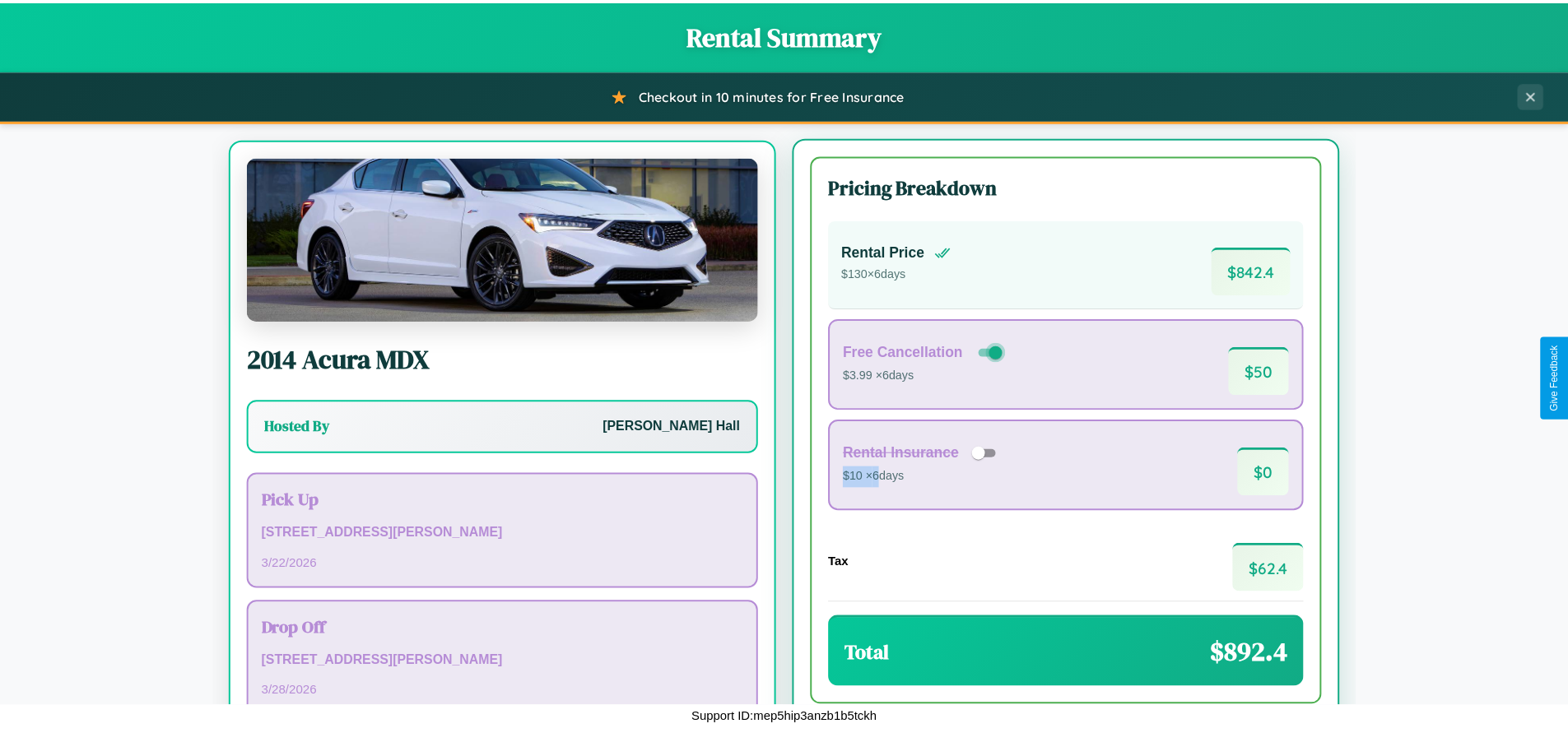
scroll to position [76, 0]
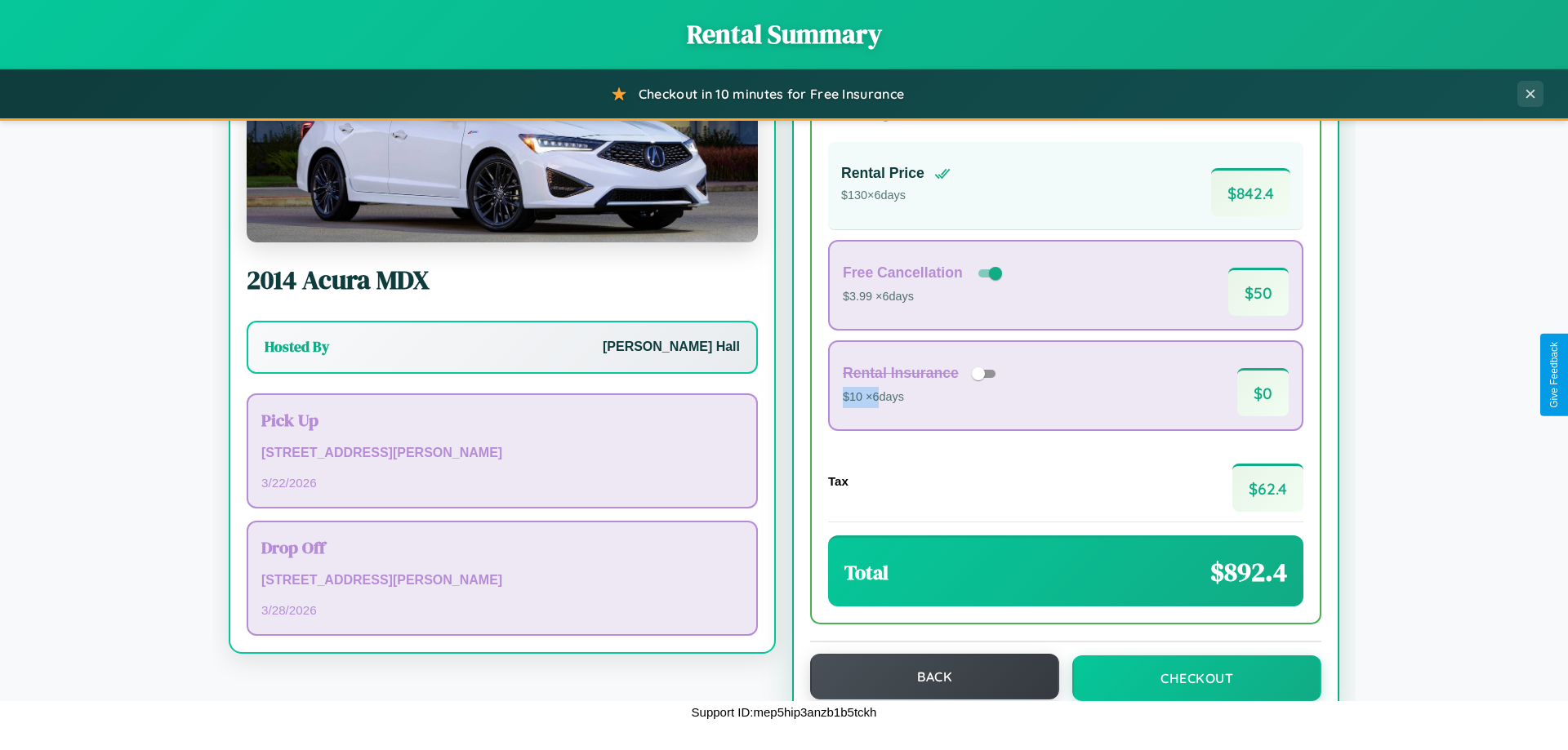
click at [927, 677] on button "Back" at bounding box center [935, 676] width 249 height 46
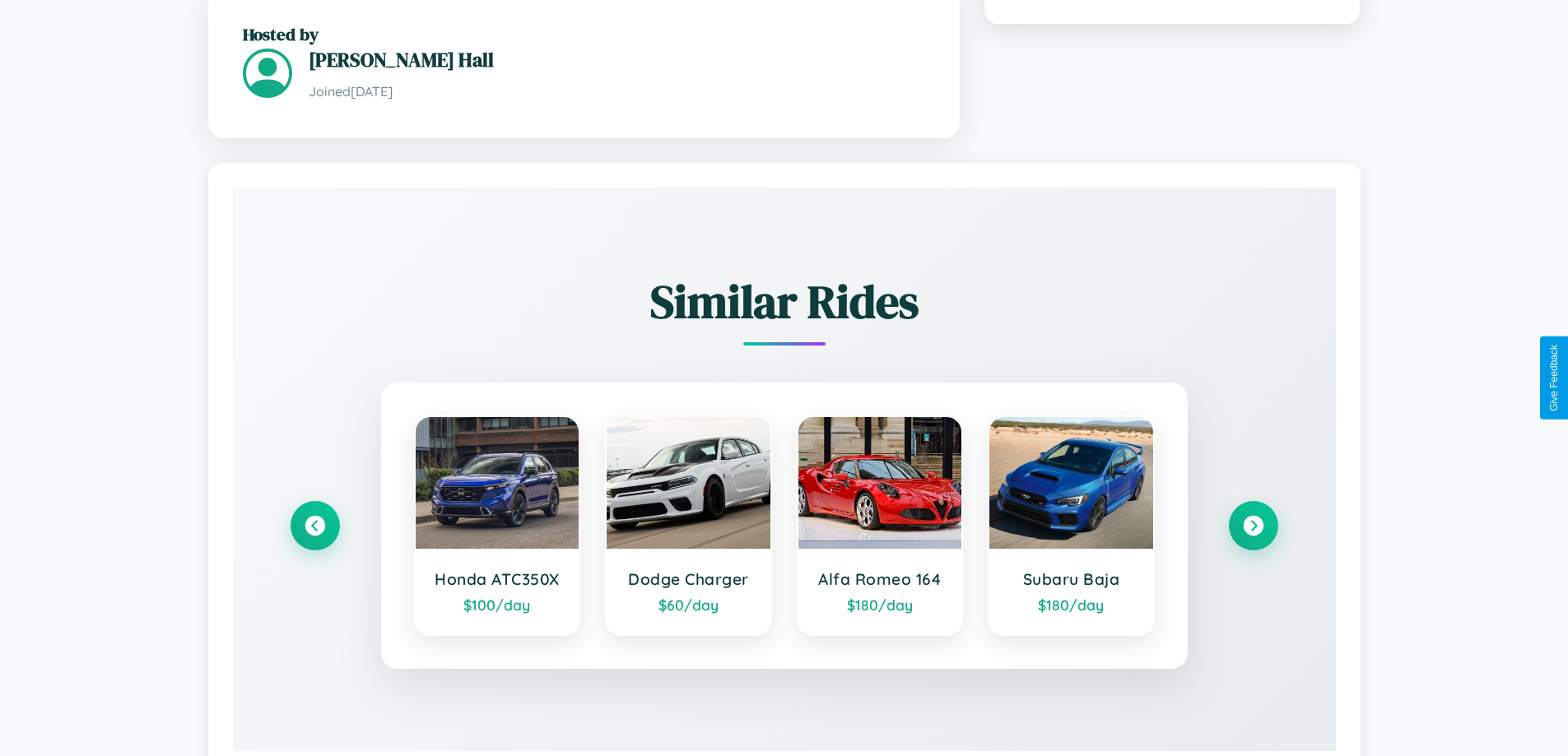
scroll to position [1011, 0]
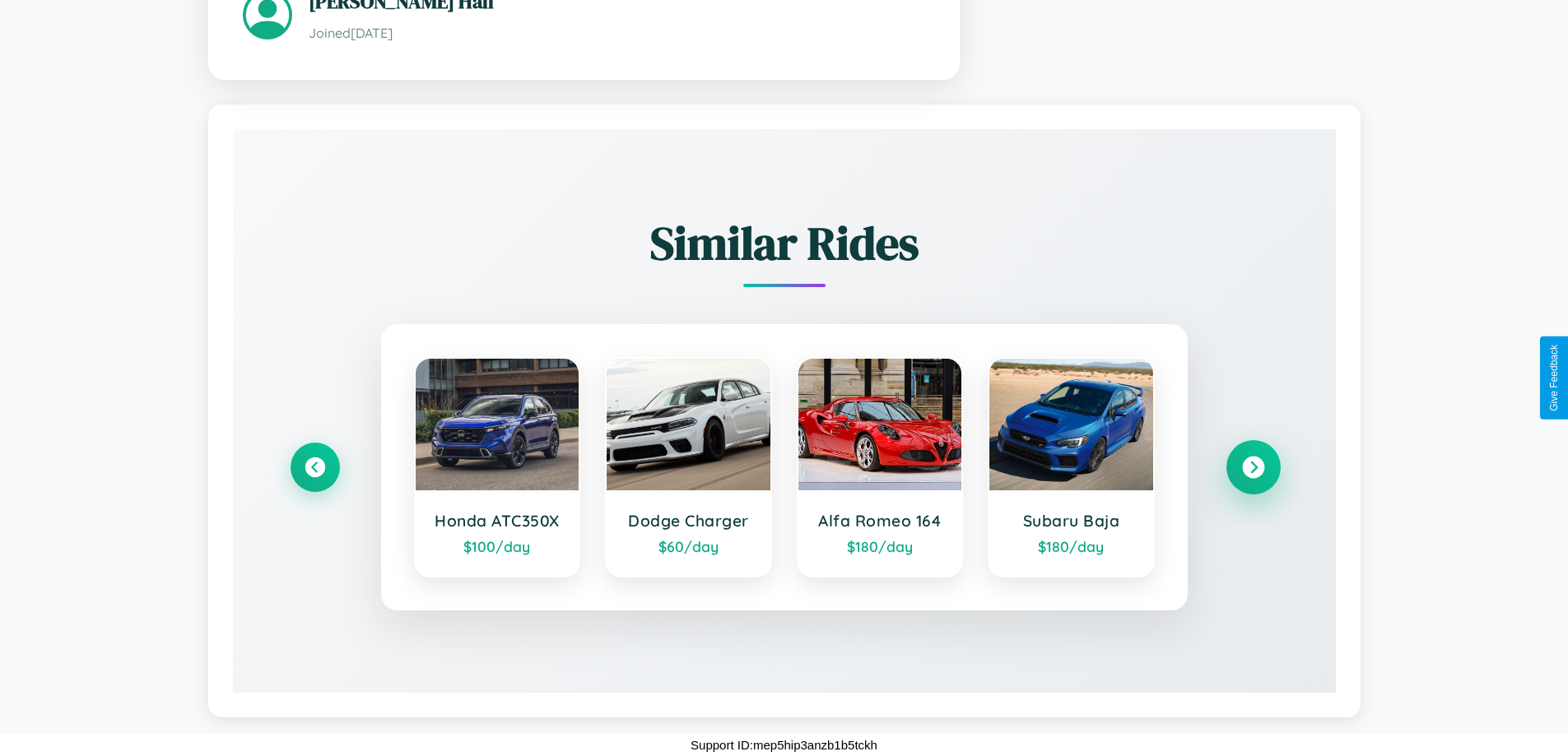
click at [1253, 466] on icon at bounding box center [1254, 467] width 23 height 23
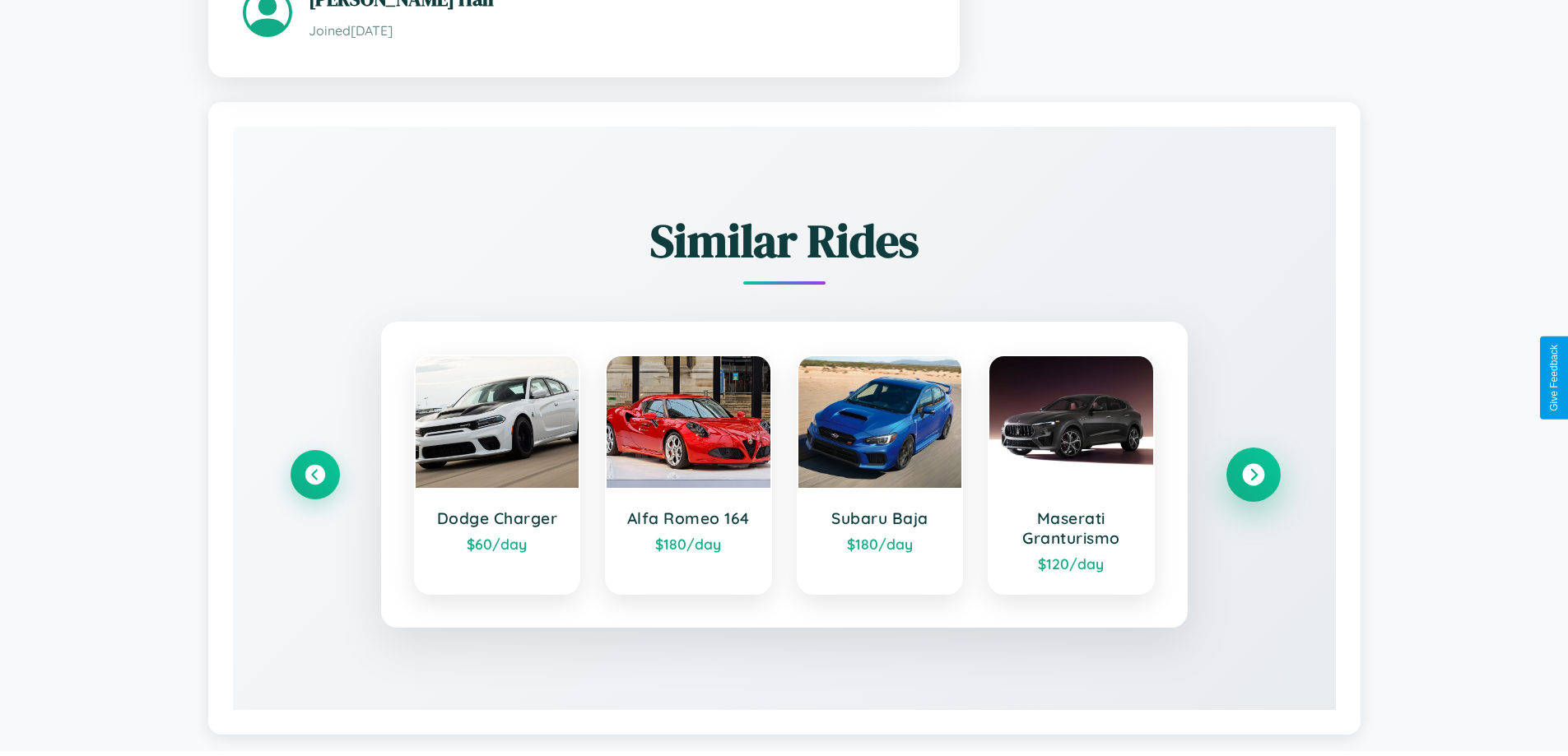
click at [1253, 477] on icon at bounding box center [1254, 475] width 23 height 23
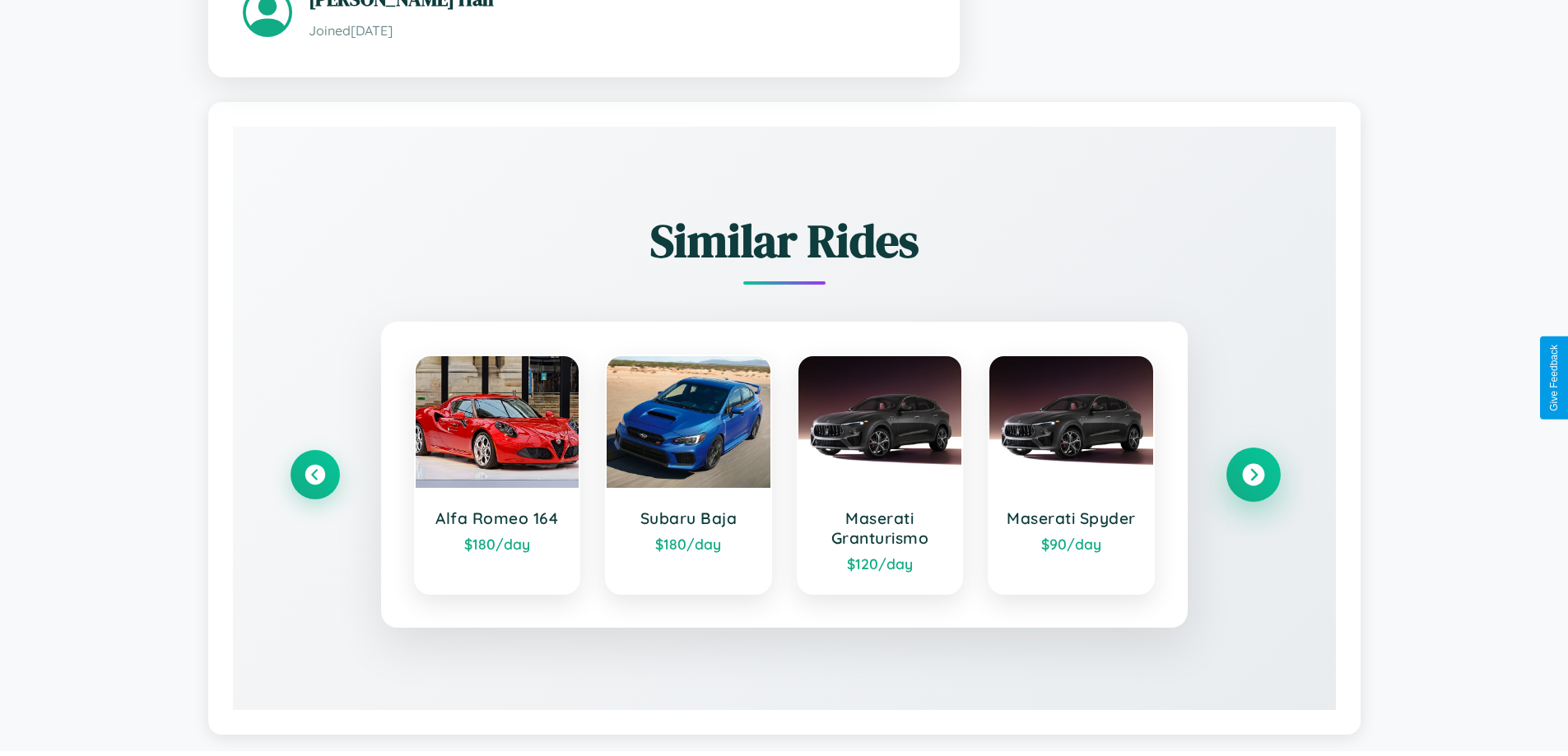
click at [1253, 477] on icon at bounding box center [1254, 475] width 23 height 23
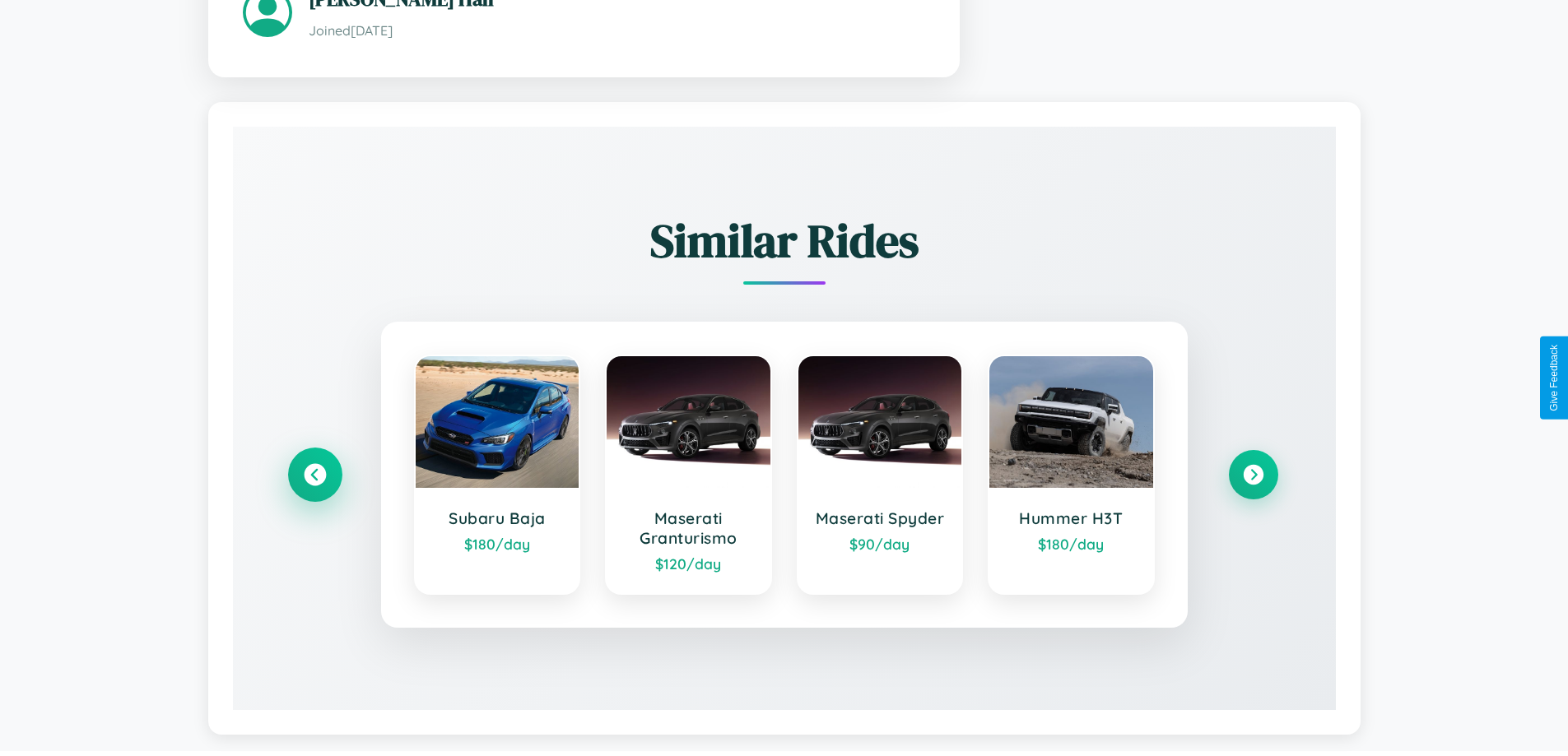
click at [314, 477] on icon at bounding box center [315, 475] width 23 height 23
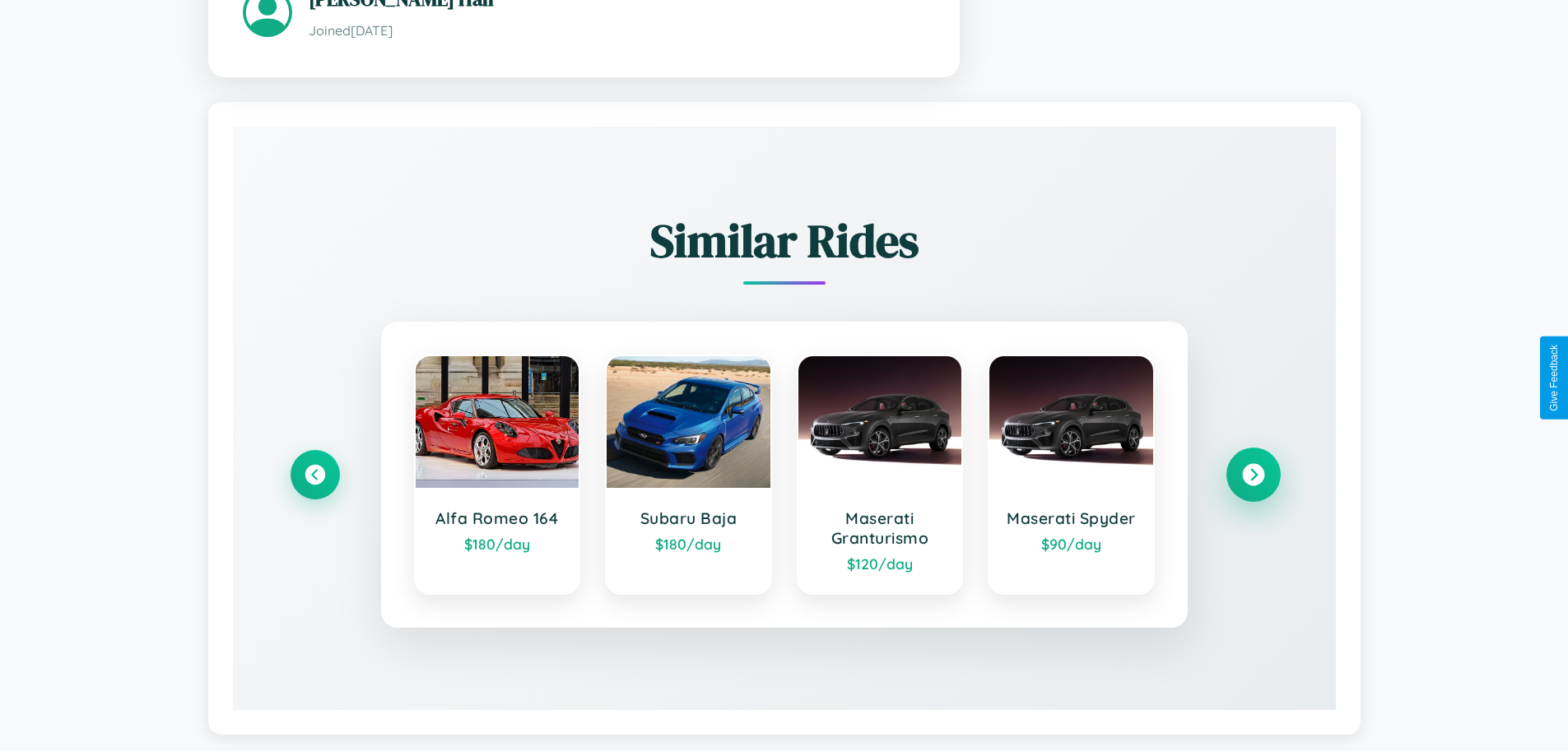
click at [1253, 477] on icon at bounding box center [1254, 475] width 23 height 23
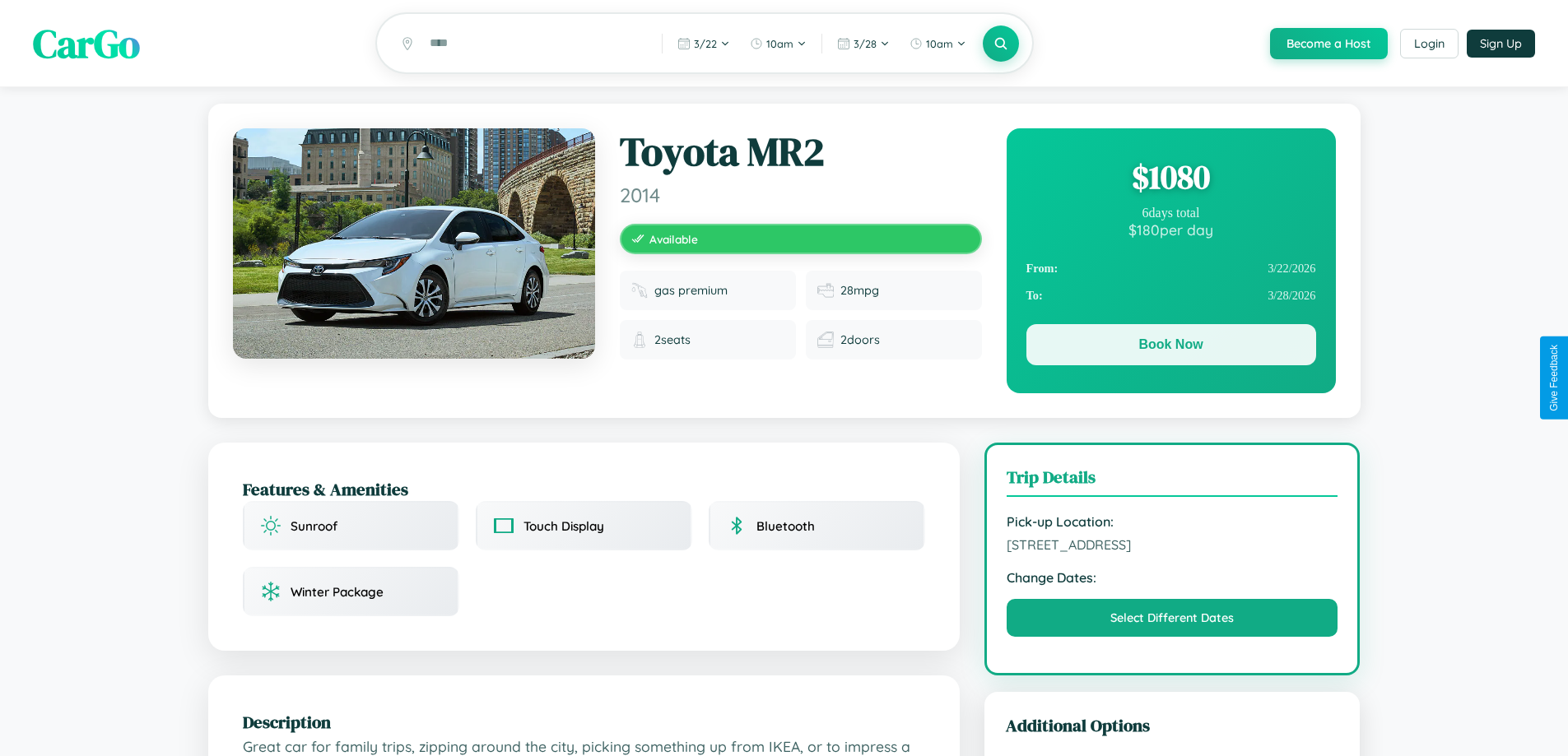
click at [1171, 347] on button "Book Now" at bounding box center [1171, 345] width 290 height 42
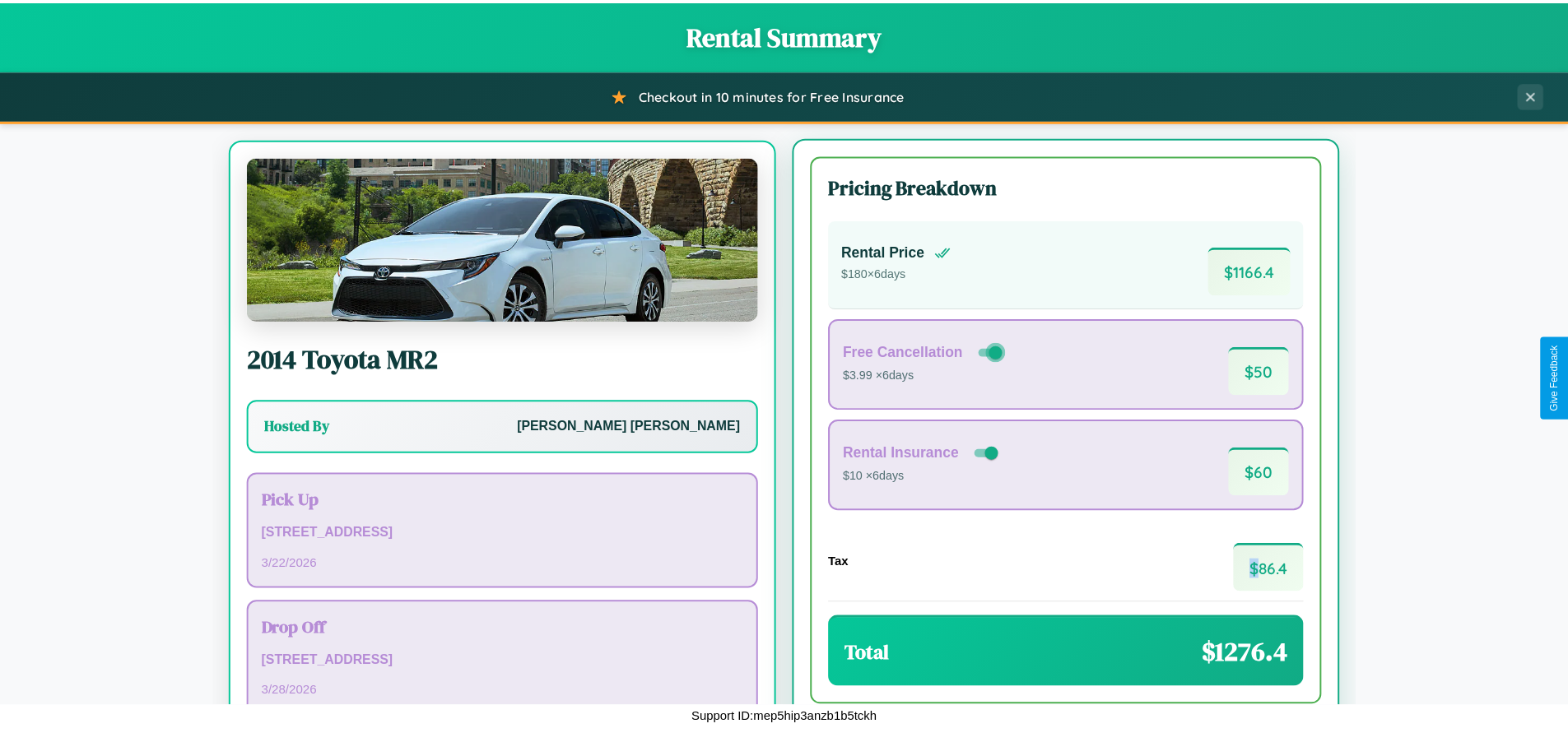
scroll to position [76, 0]
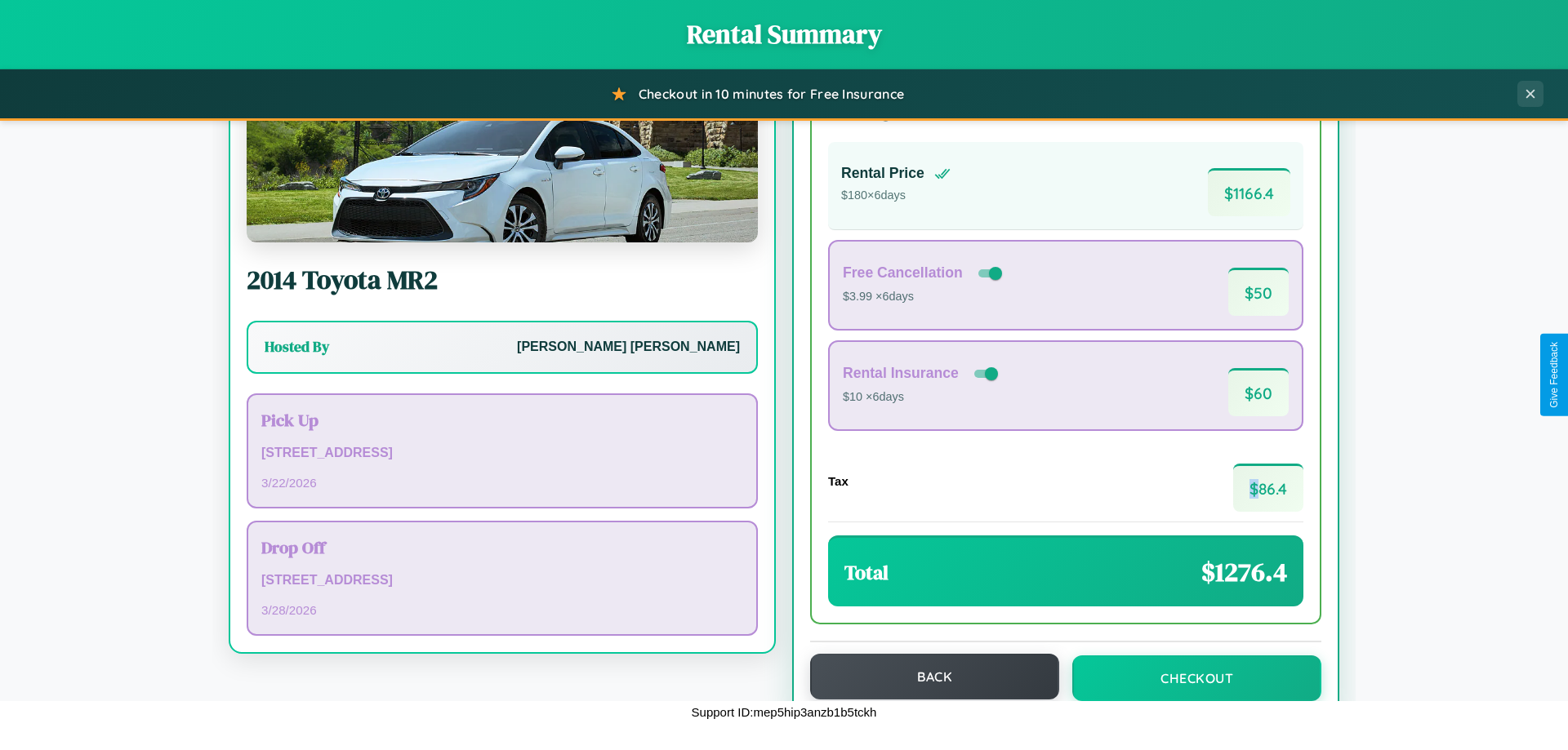
click at [927, 677] on button "Back" at bounding box center [935, 676] width 249 height 46
